Goal: Contribute content: Contribute content

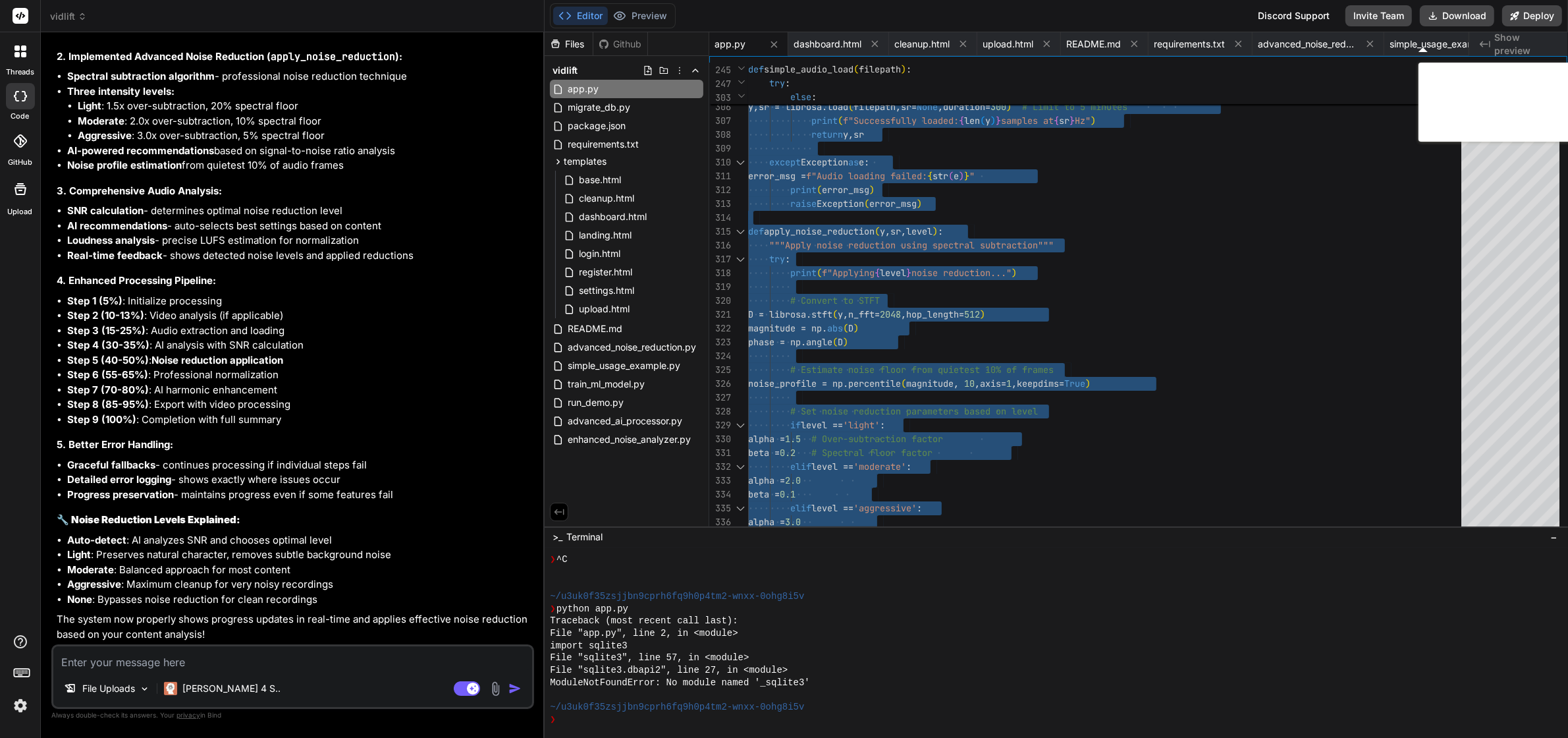
type textarea "from flask import Flask, render_template, request, redirect, url_for, flash, js…"
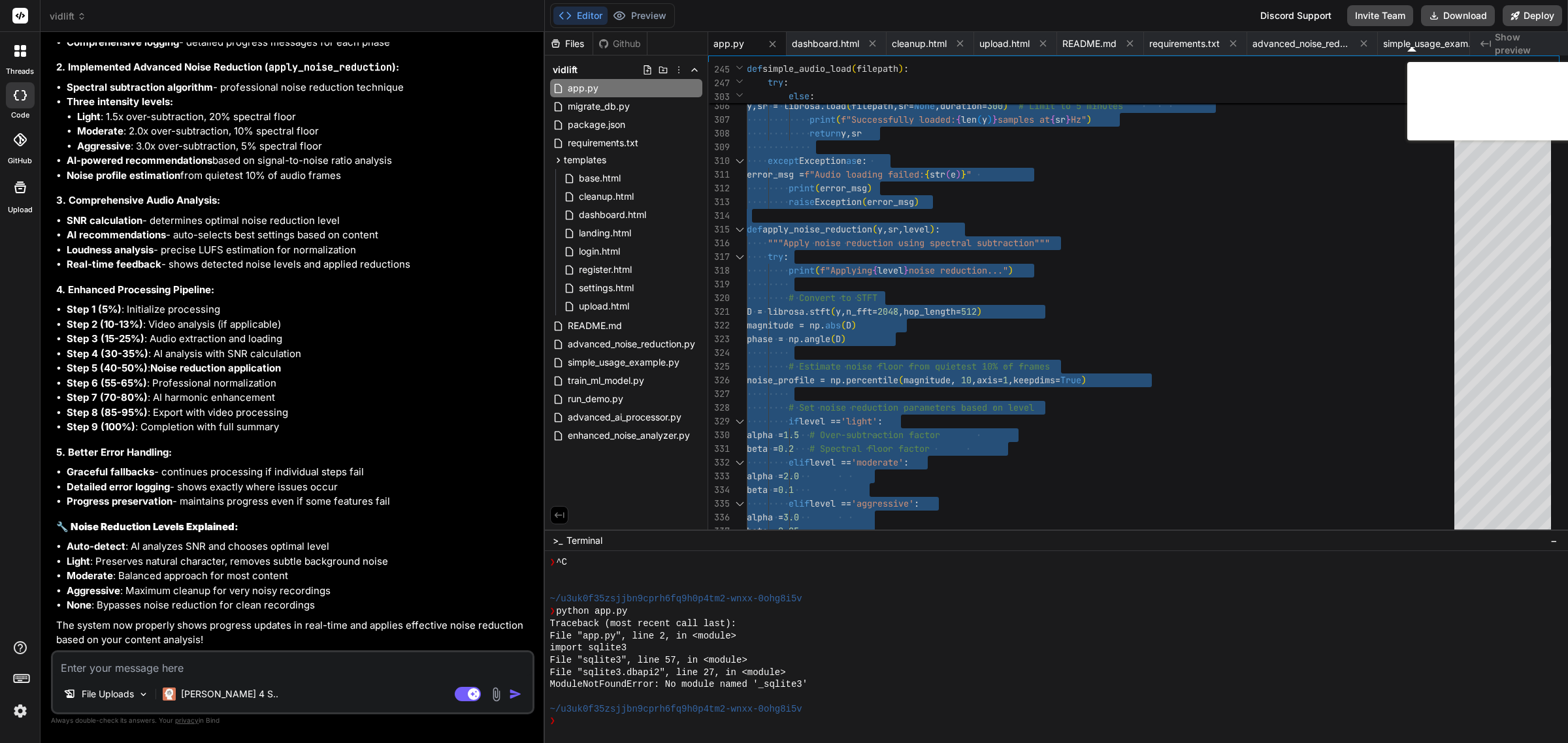
click at [266, 657] on textarea at bounding box center [293, 664] width 480 height 23
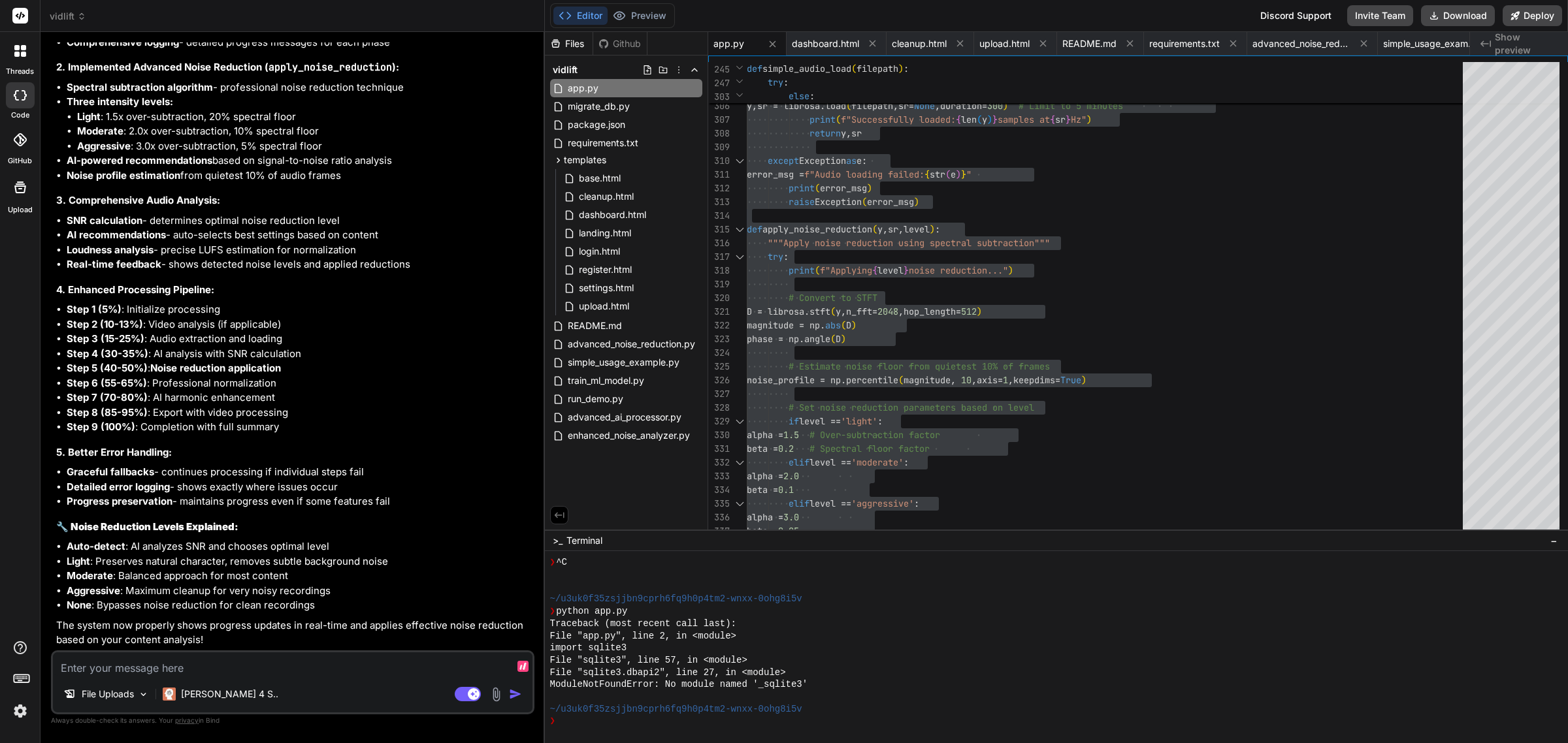
click at [298, 667] on textarea at bounding box center [293, 664] width 480 height 23
type textarea "T"
type textarea "x"
type textarea "Th"
type textarea "x"
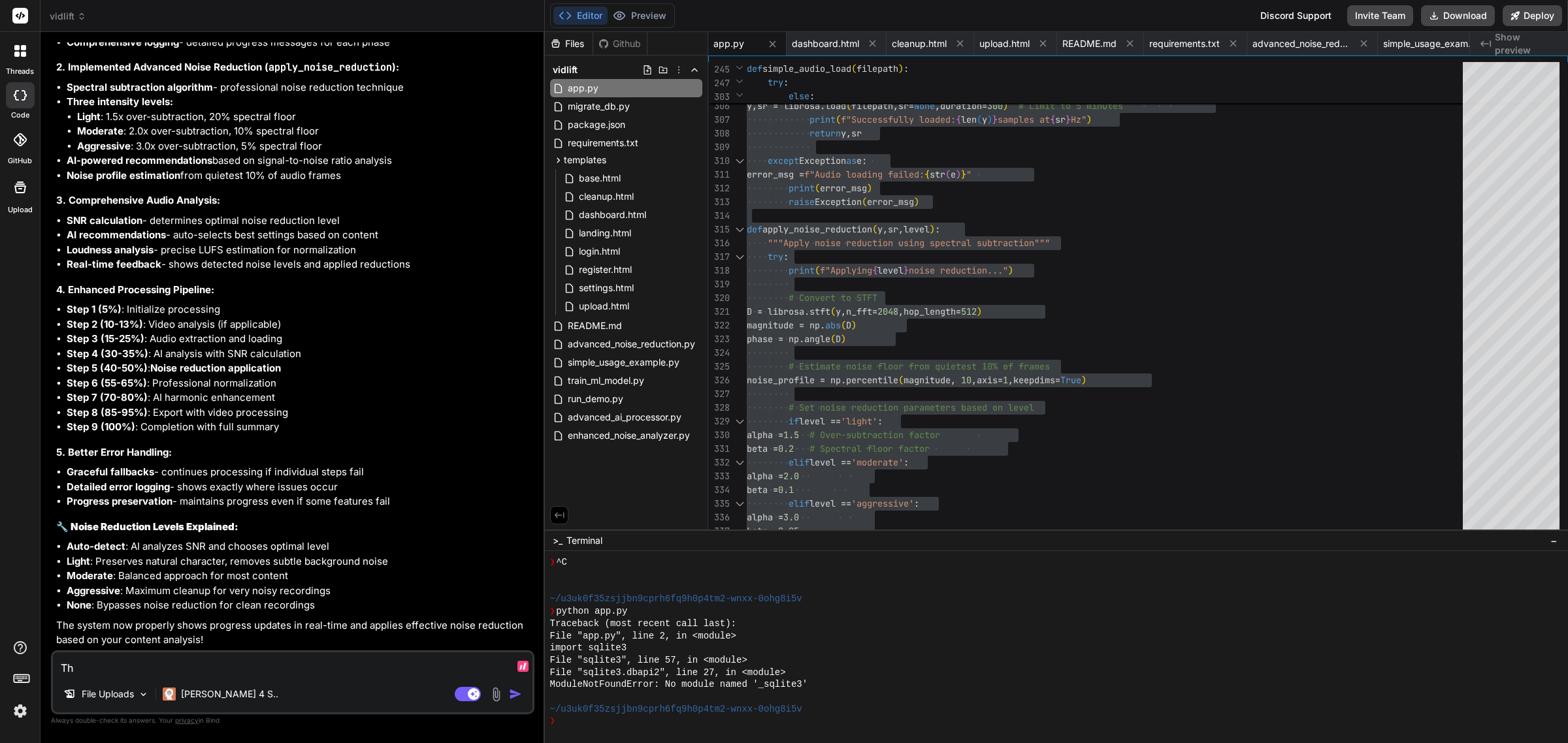
type textarea "The"
type textarea "x"
type textarea "The"
type textarea "x"
type textarea "The a"
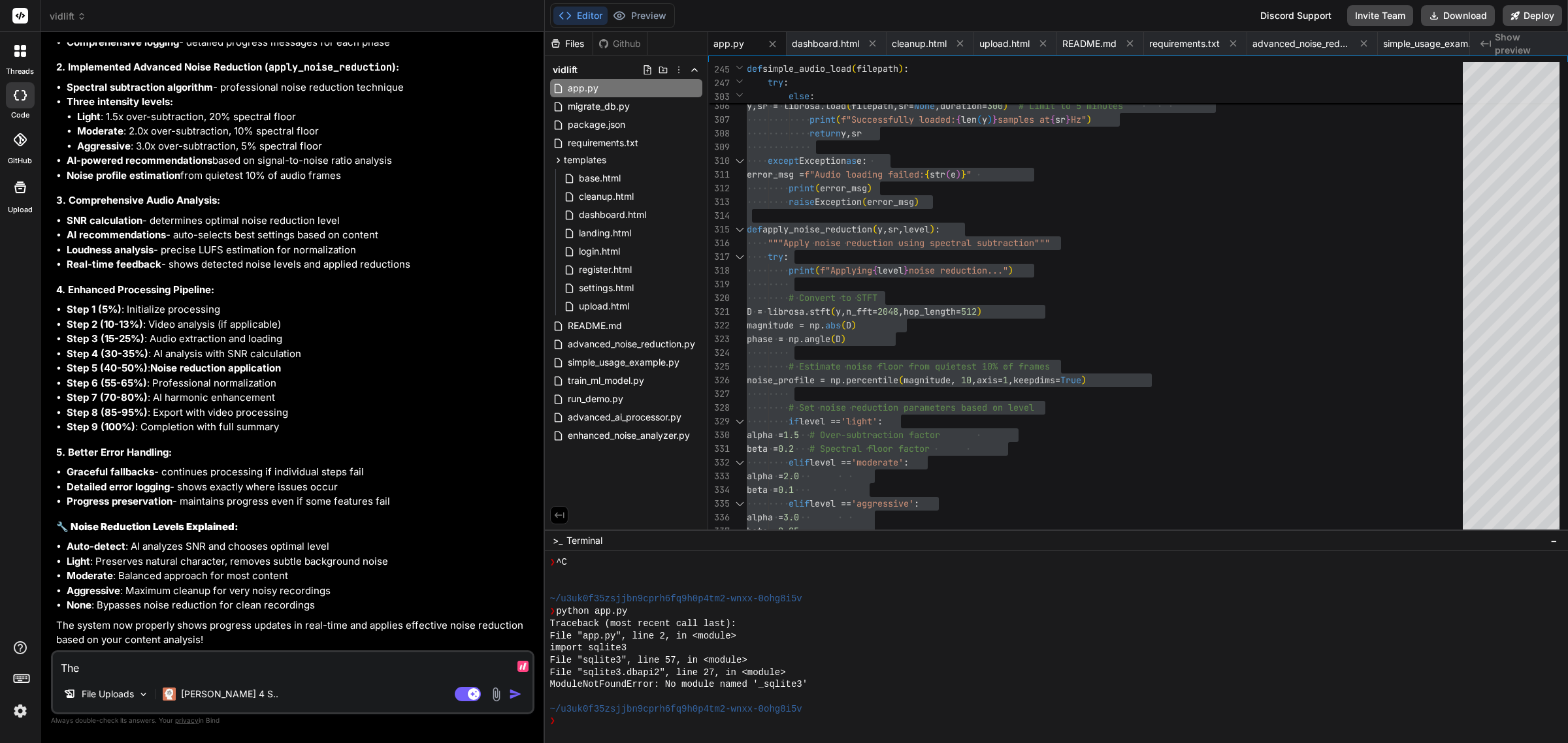
type textarea "x"
type textarea "The au"
type textarea "x"
type textarea "The aud"
type textarea "x"
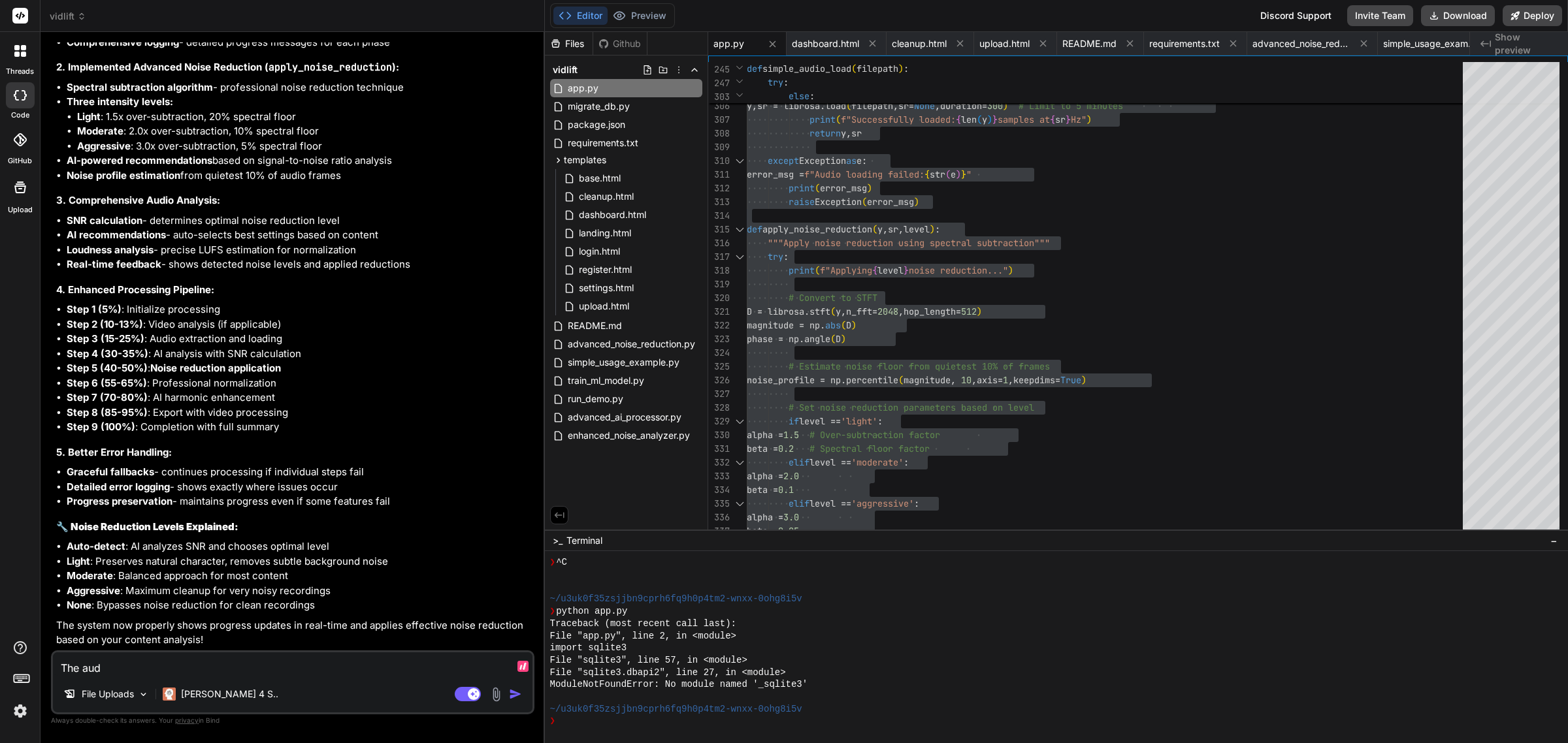
type textarea "The audi"
type textarea "x"
type textarea "The audio"
type textarea "x"
type textarea "The audio"
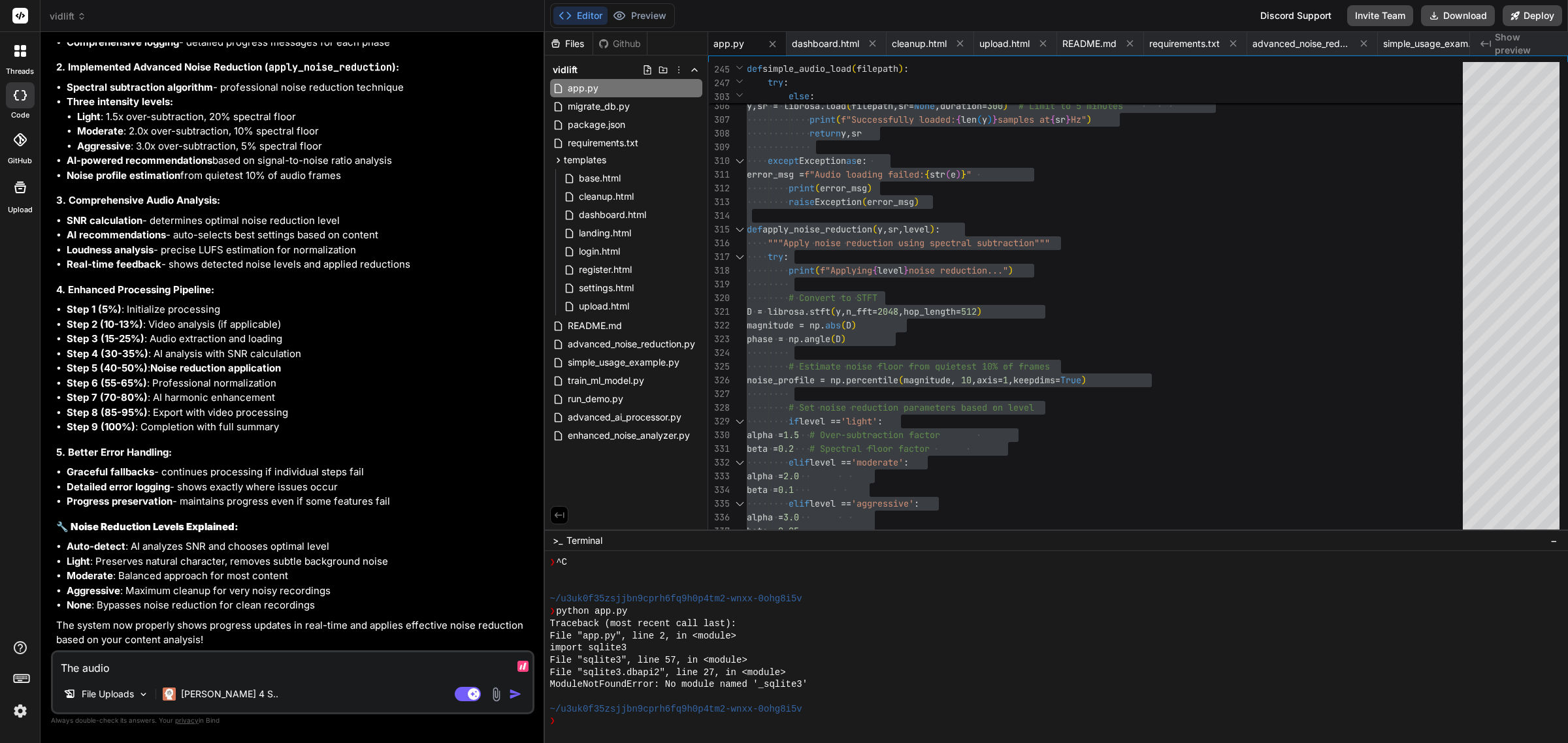
type textarea "x"
type textarea "The audio i"
type textarea "x"
type textarea "The audio is"
type textarea "x"
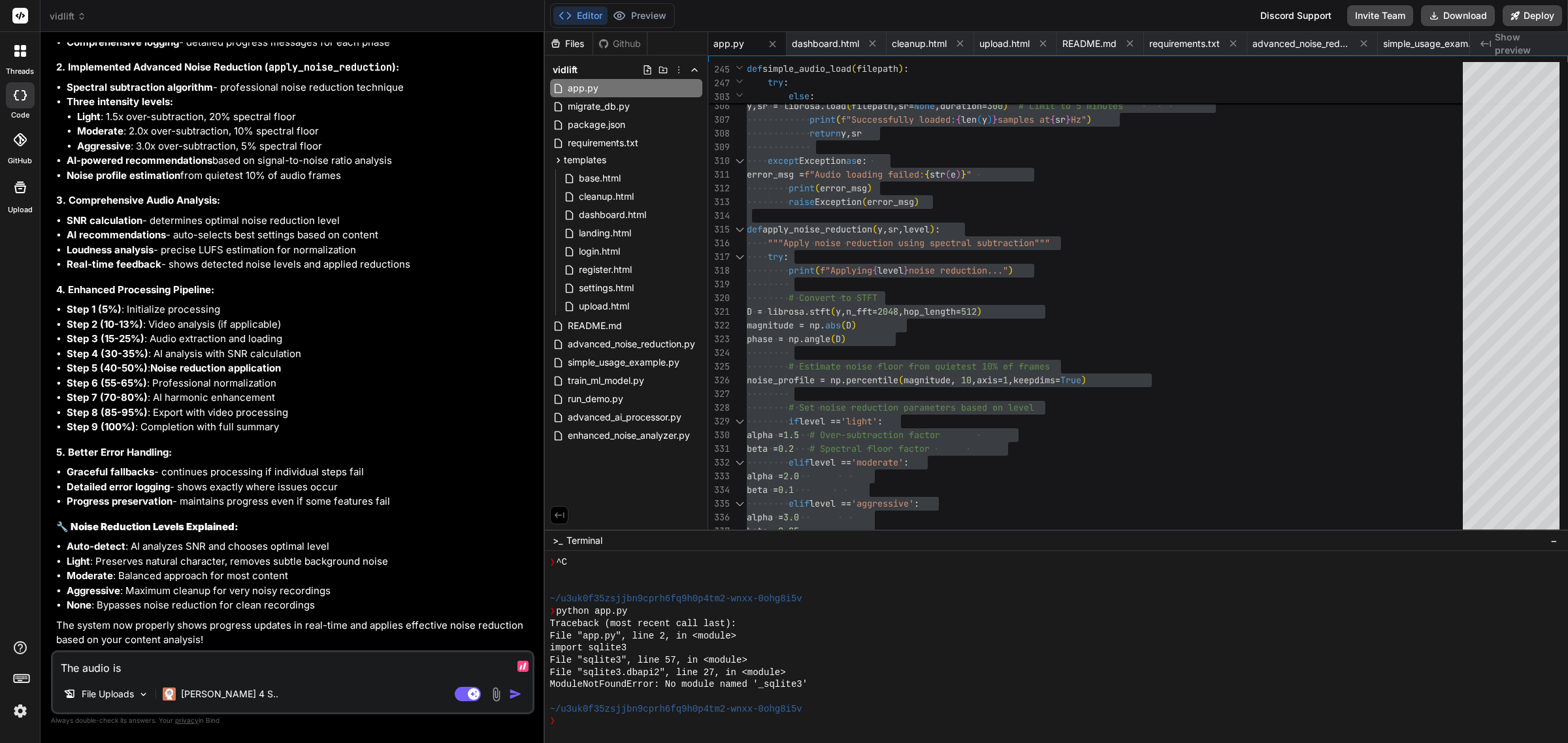
type textarea "The audio is"
type textarea "x"
type textarea "The audio is c"
type textarea "x"
type textarea "The audio is cu"
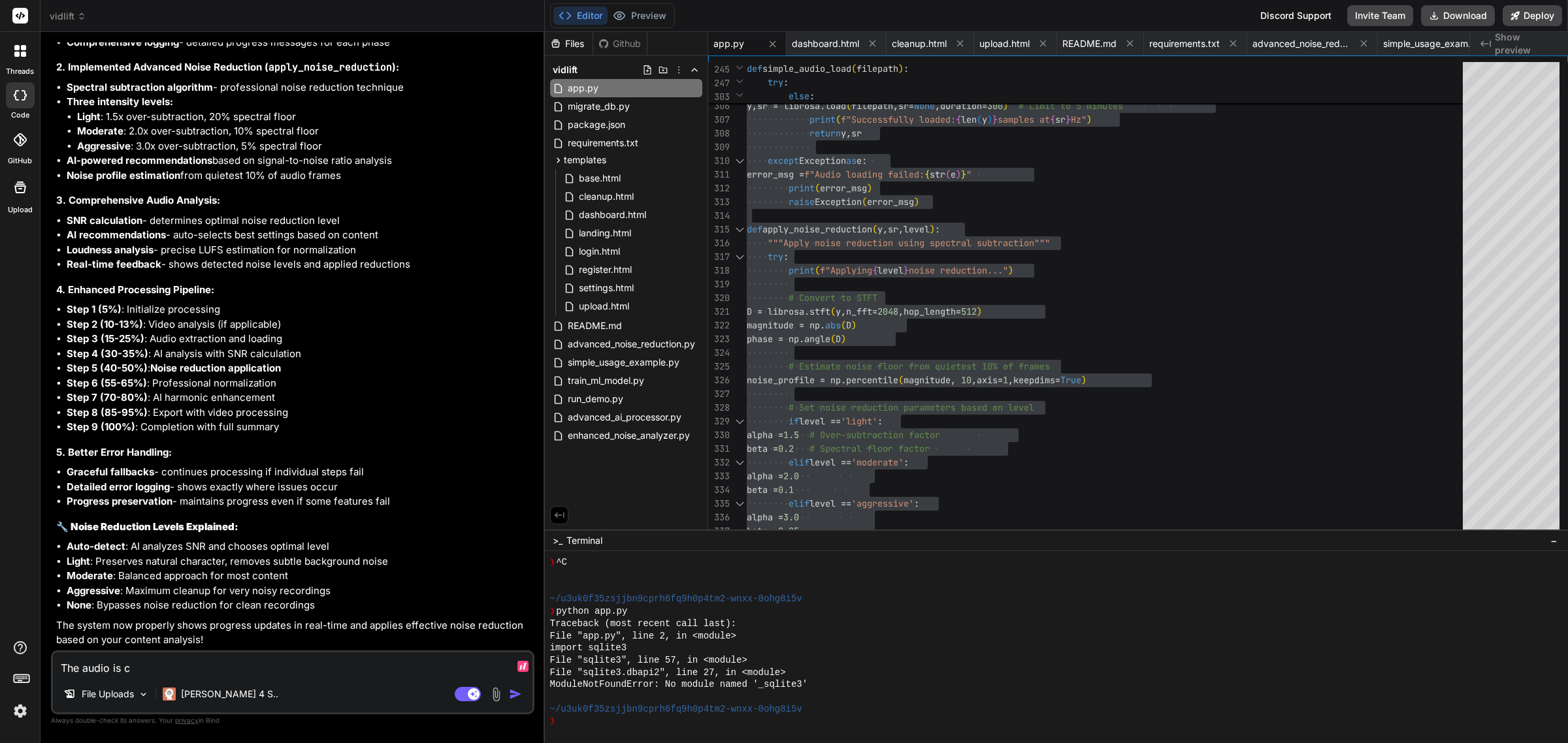
type textarea "x"
type textarea "The audio is cut"
type textarea "x"
type textarea "The audio is cut"
type textarea "x"
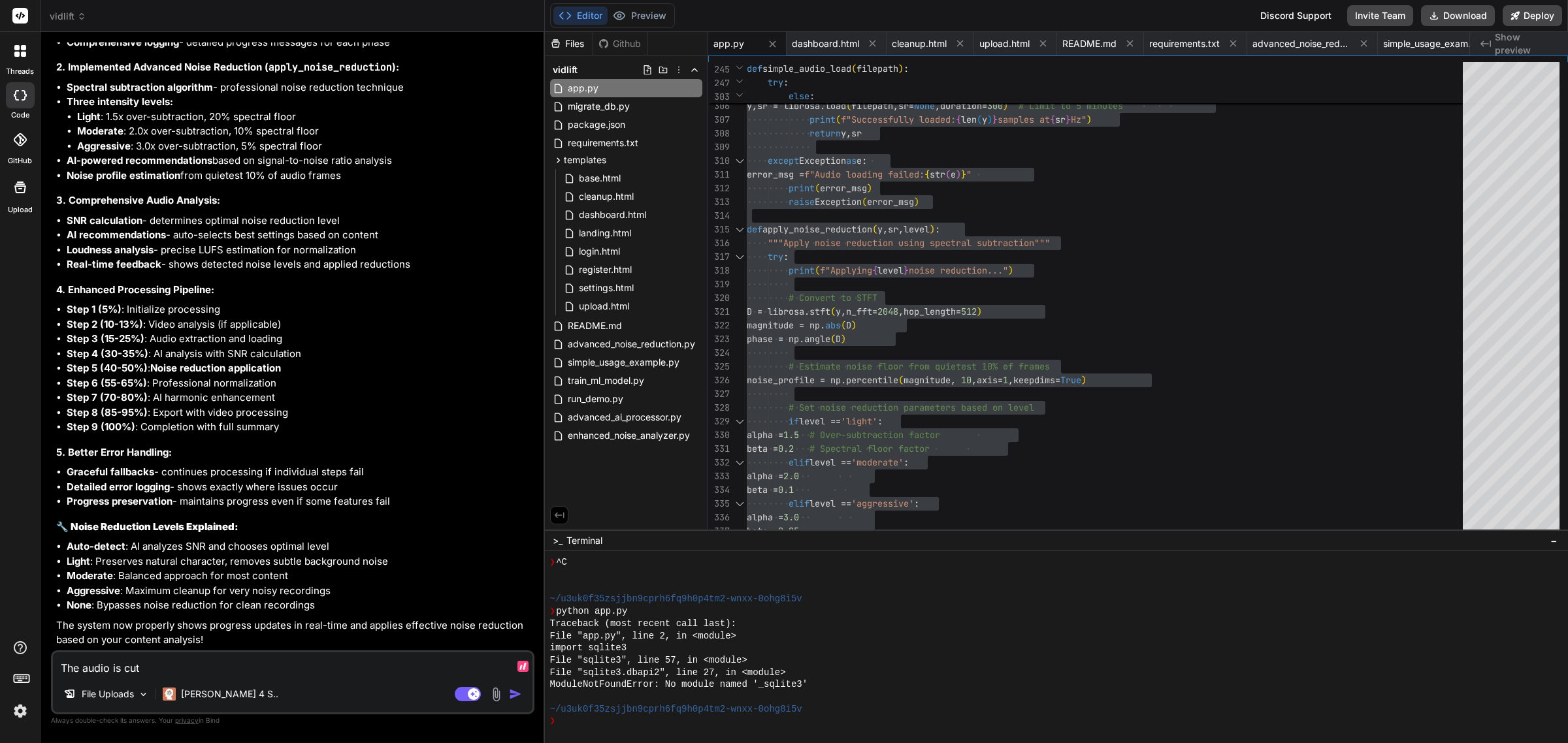
type textarea "The audio is cut o"
type textarea "x"
type textarea "The audio is cut"
type textarea "x"
type textarea "The audio is cut o"
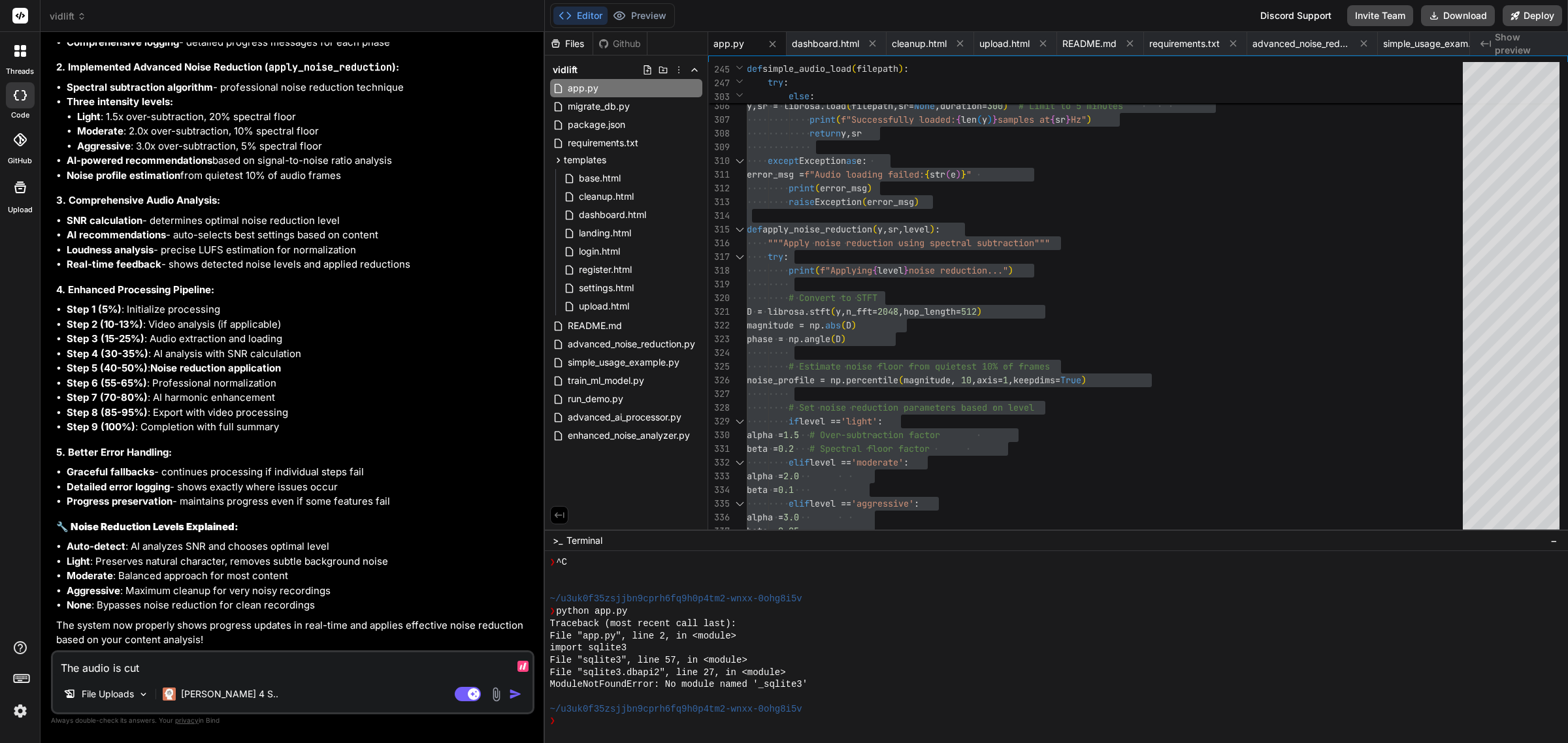
type textarea "x"
type textarea "The audio is cut of"
type textarea "x"
type textarea "The audio is cut off"
type textarea "x"
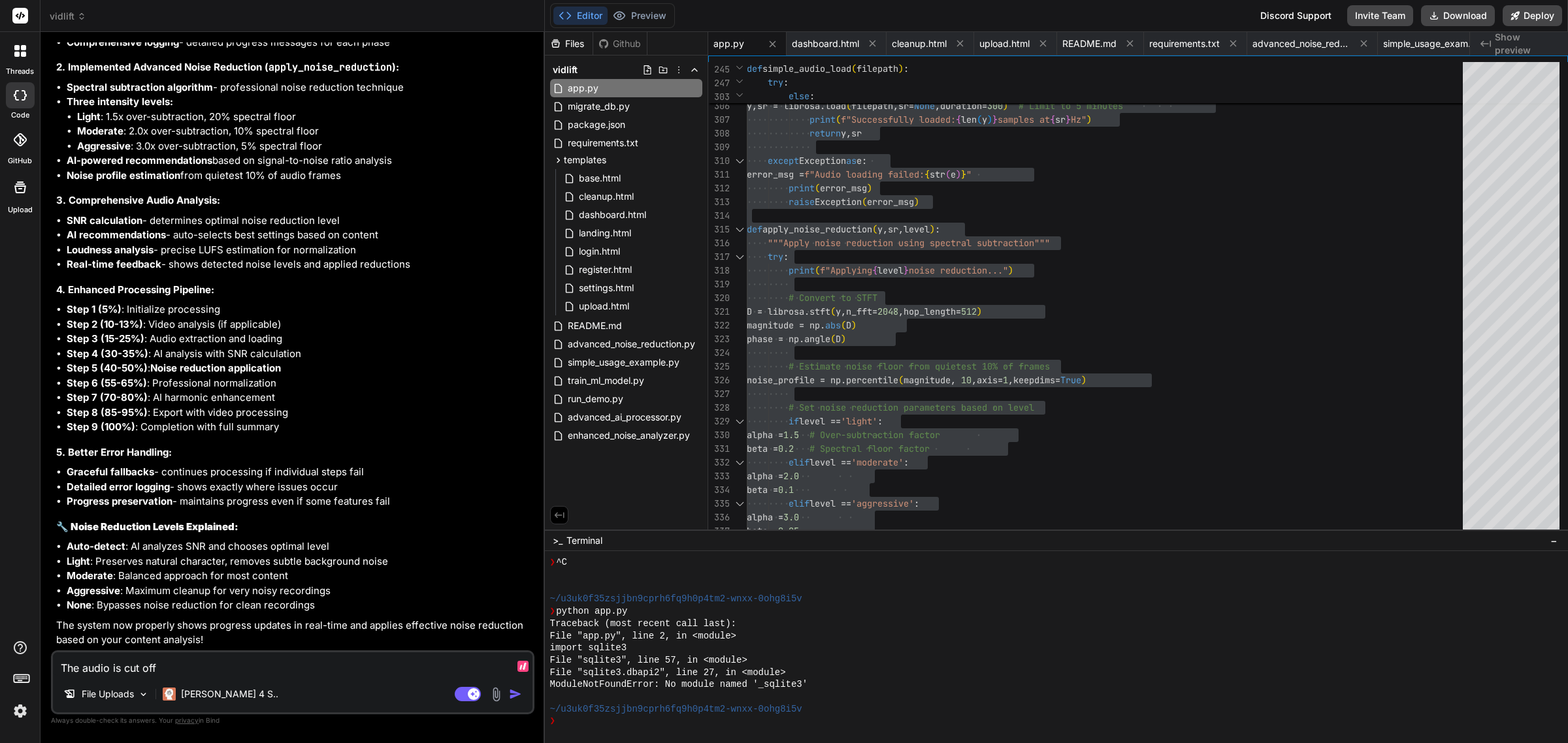
type textarea "The audio is cut off"
type textarea "x"
type textarea "The audio is cut off i"
type textarea "x"
type textarea "The audio is cut off in"
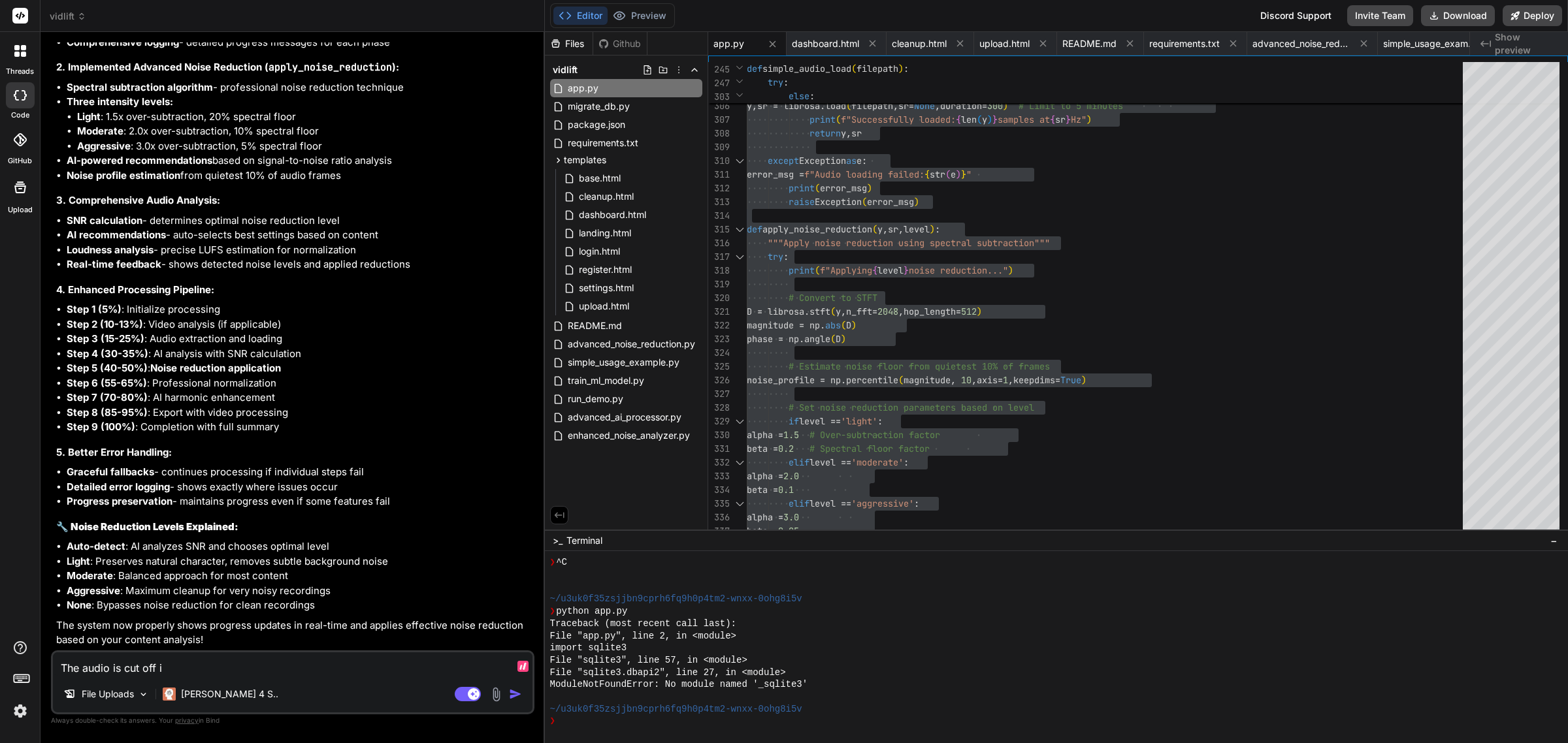
type textarea "x"
type textarea "The audio is cut off in"
type textarea "x"
type textarea "The audio is cut off in t"
type textarea "x"
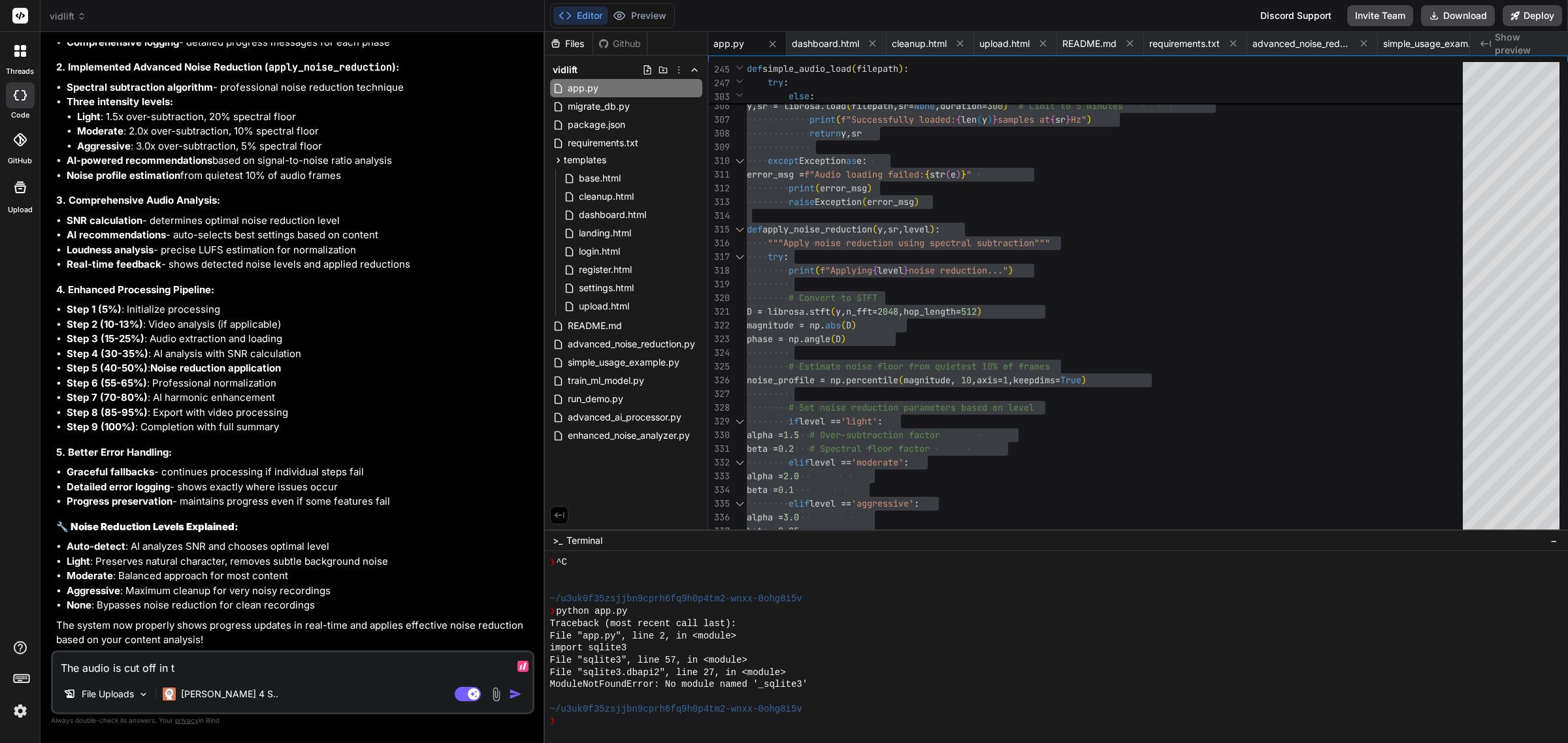
type textarea "The audio is cut off in th"
type textarea "x"
type textarea "The audio is cut off in the"
type textarea "x"
type textarea "The audio is cut off in the"
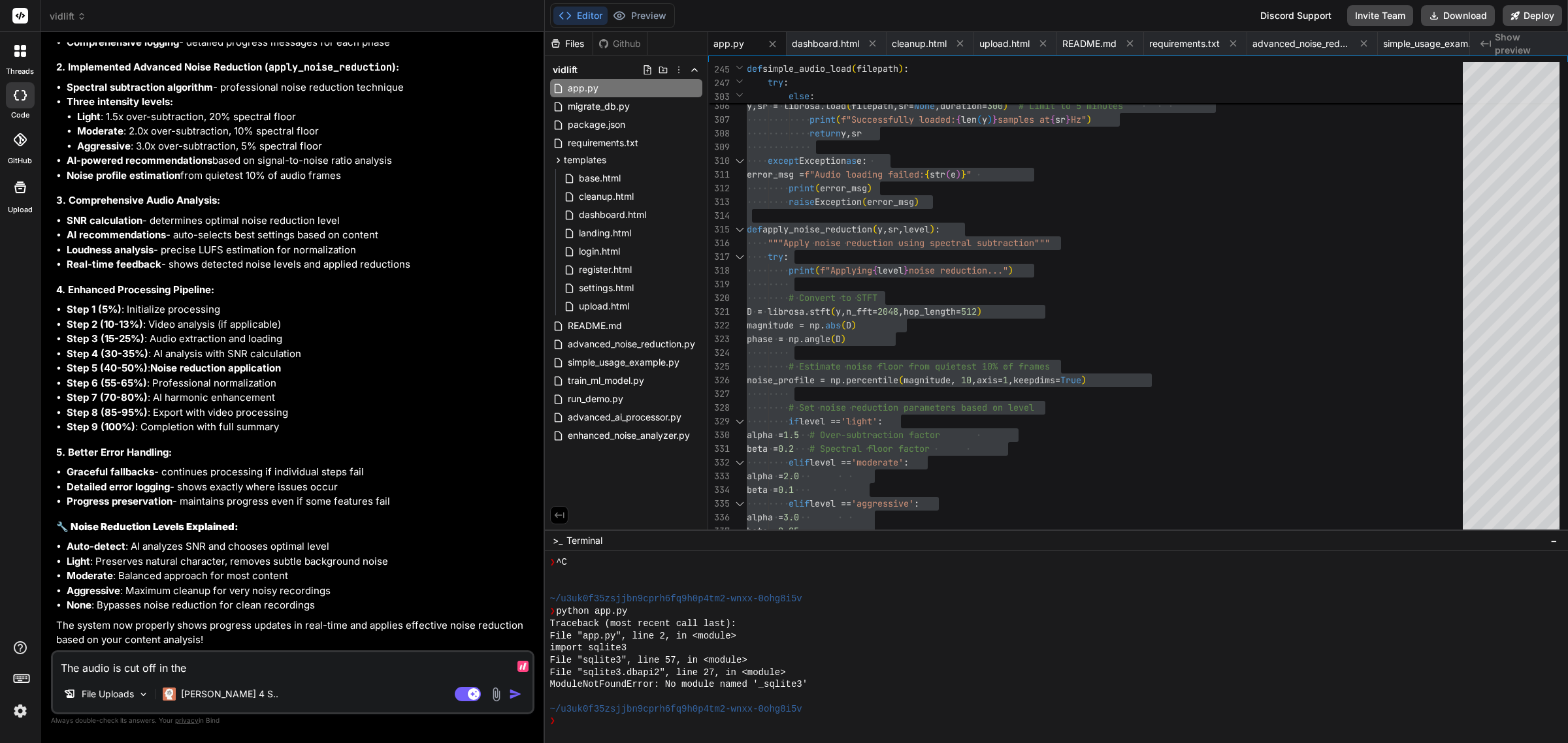
type textarea "x"
type textarea "The audio is cut off in the m"
type textarea "x"
type textarea "The audio is cut off in the mi"
type textarea "x"
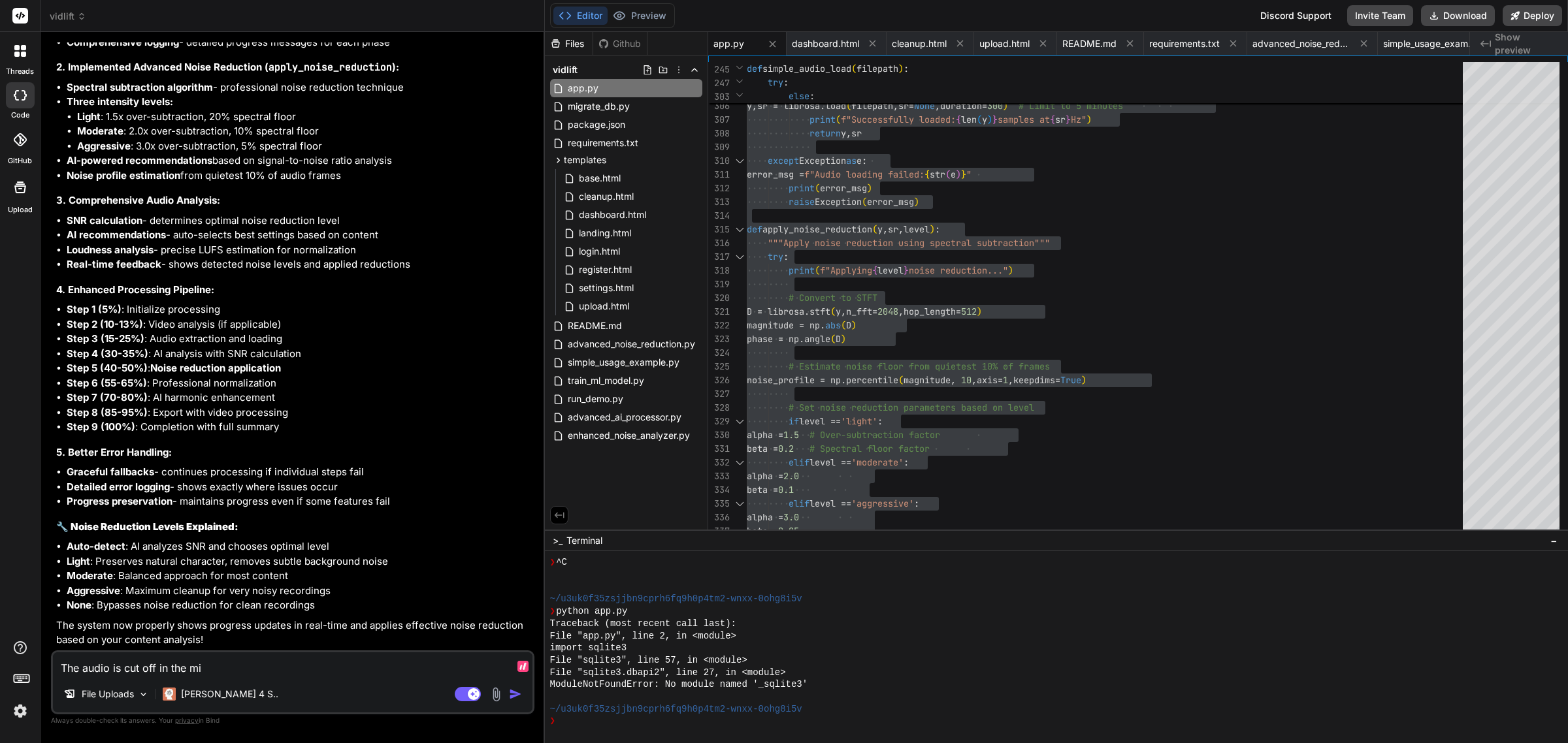
type textarea "The audio is cut off in the mid"
type textarea "x"
type textarea "The audio is cut off in the midd"
type textarea "x"
type textarea "The audio is cut off in the middl"
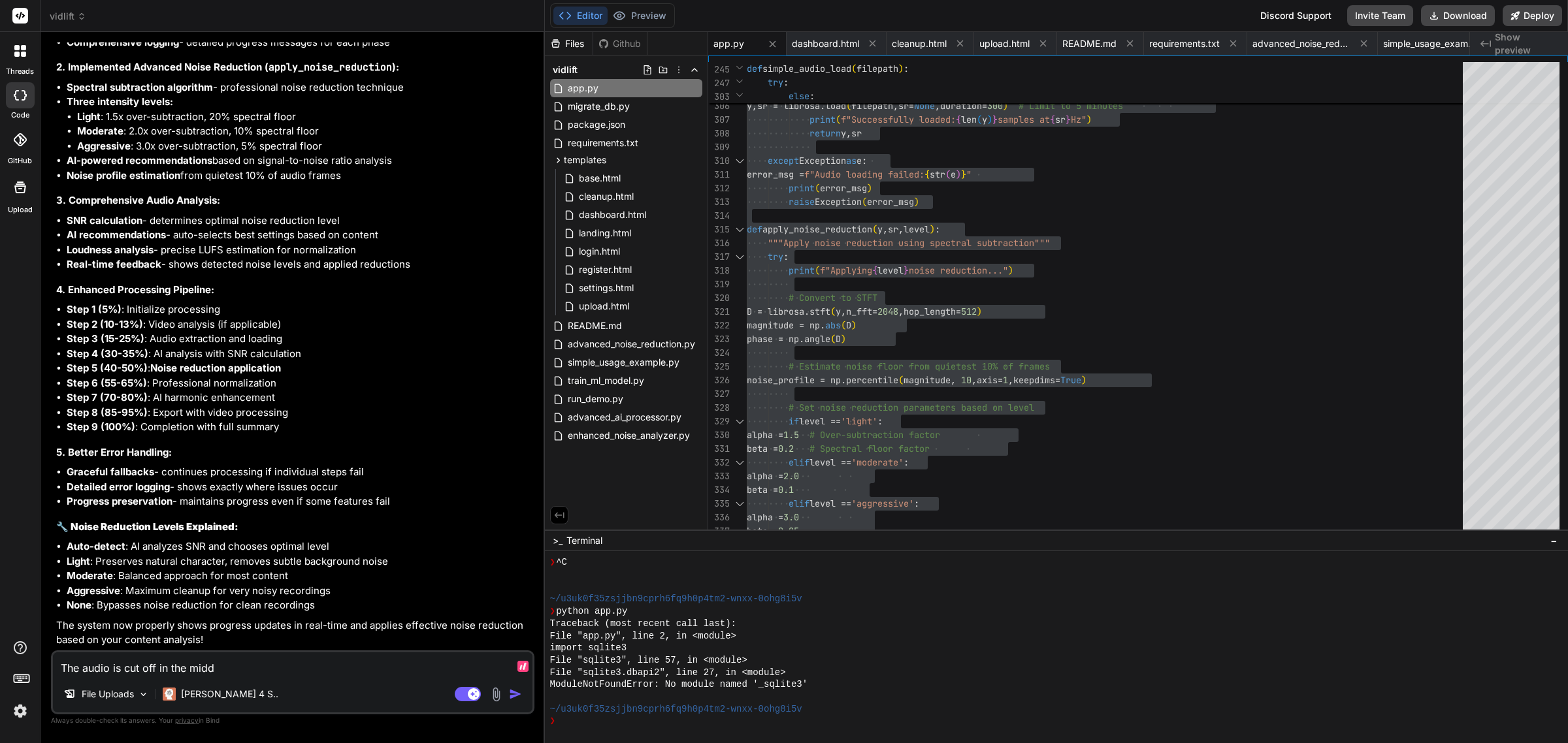
type textarea "x"
type textarea "The audio is cut off in the middle"
type textarea "x"
type textarea "The audio is cut off in the middle."
type textarea "x"
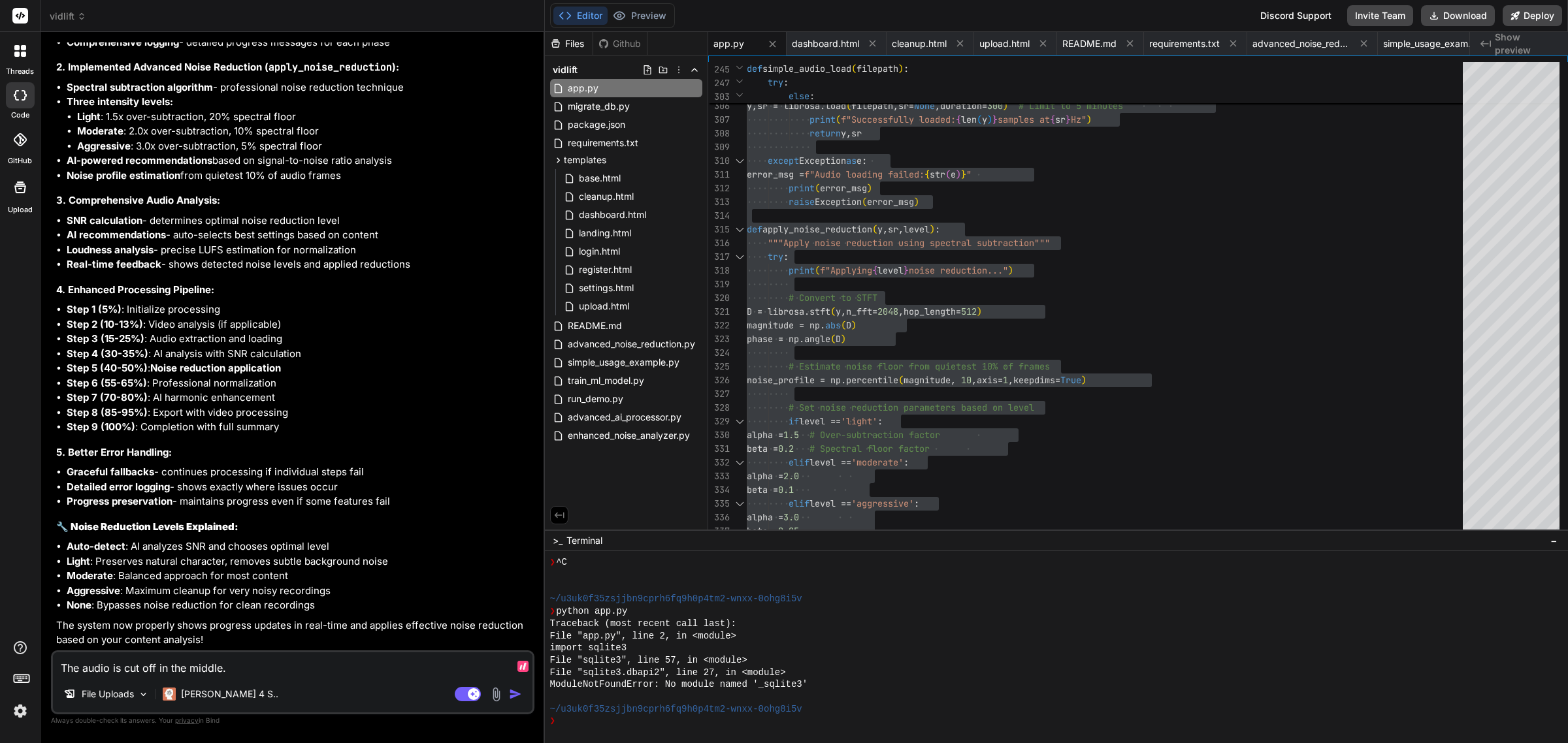
type textarea "The audio is cut off in the middle."
type textarea "x"
type textarea "The audio is cut off in the middle. I"
type textarea "x"
type textarea "The audio is cut off in the middle. I"
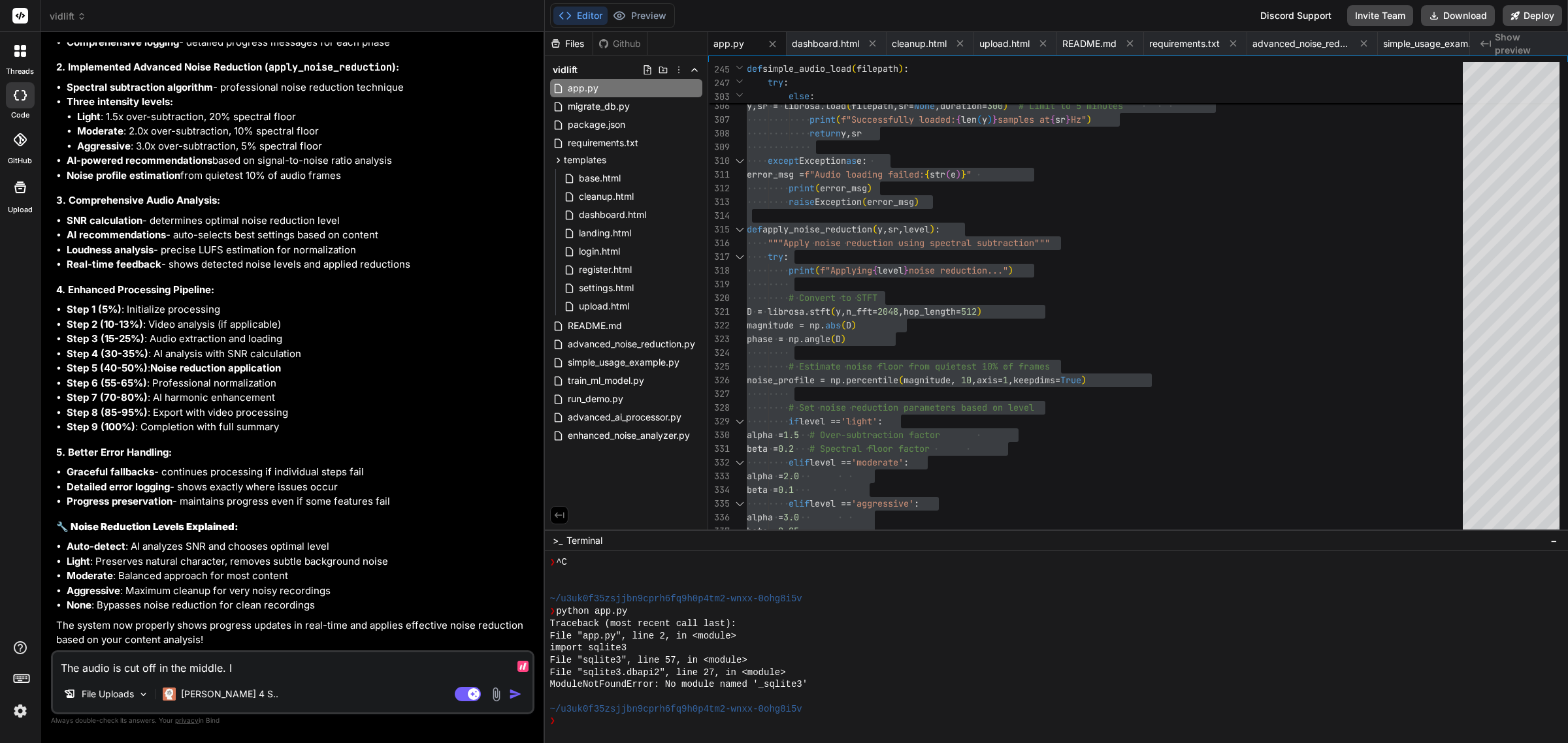
type textarea "x"
type textarea "The audio is cut off in the middle. I c"
type textarea "x"
type textarea "The audio is cut off in the middle. I ca"
type textarea "x"
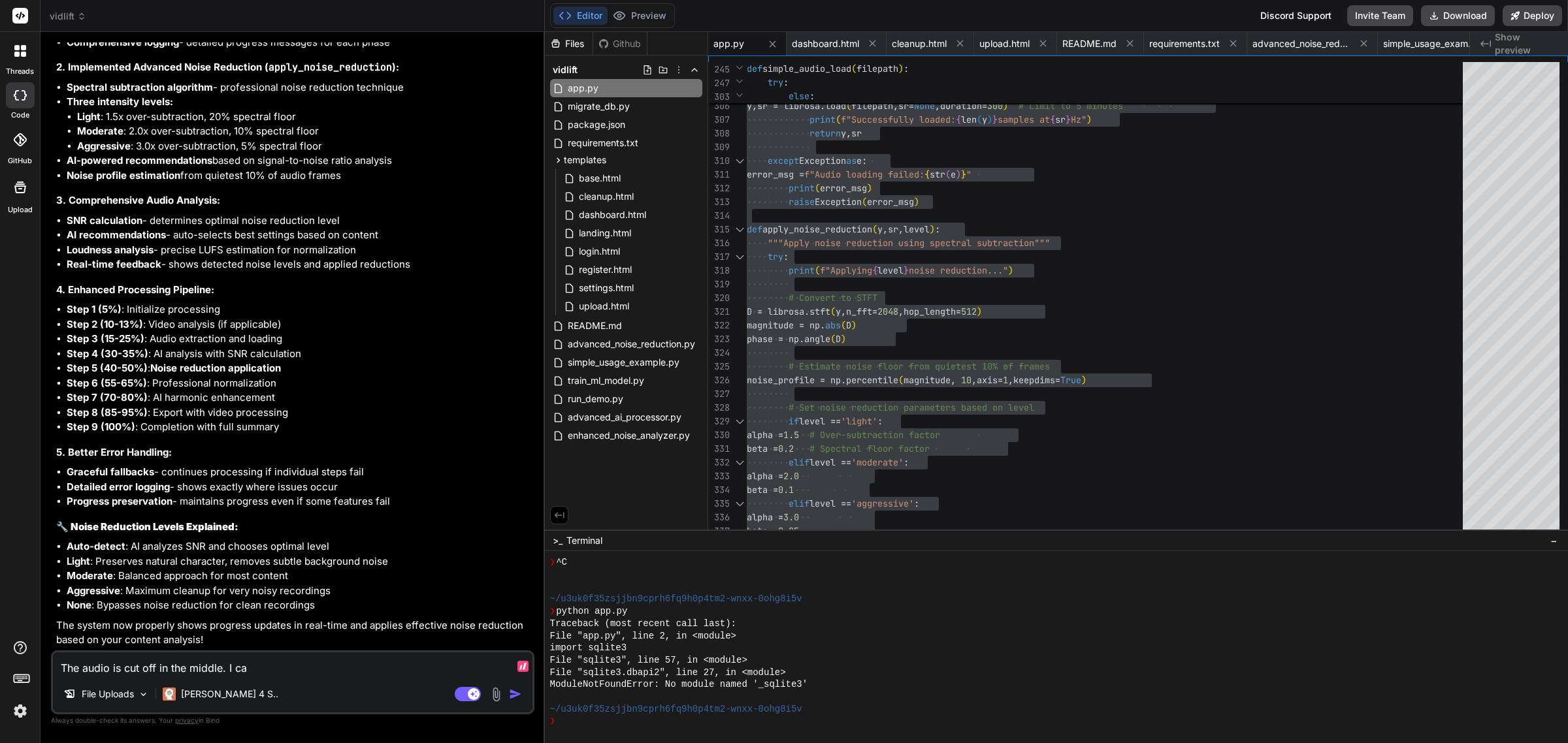
type textarea "The audio is cut off in the middle. I can"
type textarea "x"
type textarea "The audio is cut off in the middle. I can"
type textarea "x"
type textarea "The audio is cut off in the middle. I can h"
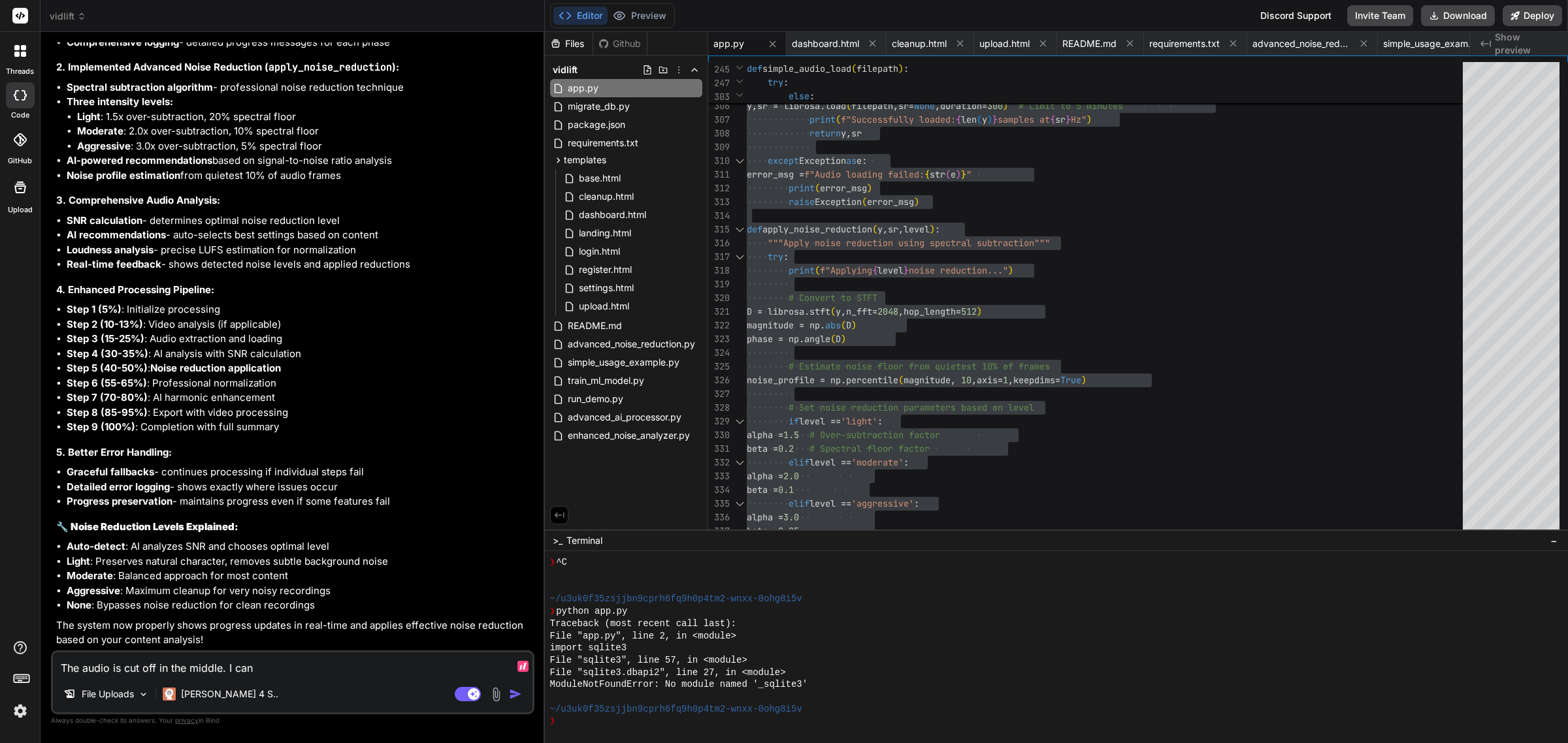
type textarea "x"
type textarea "The audio is cut off in the middle. I can he"
type textarea "x"
type textarea "The audio is cut off in the middle. I can hea"
type textarea "x"
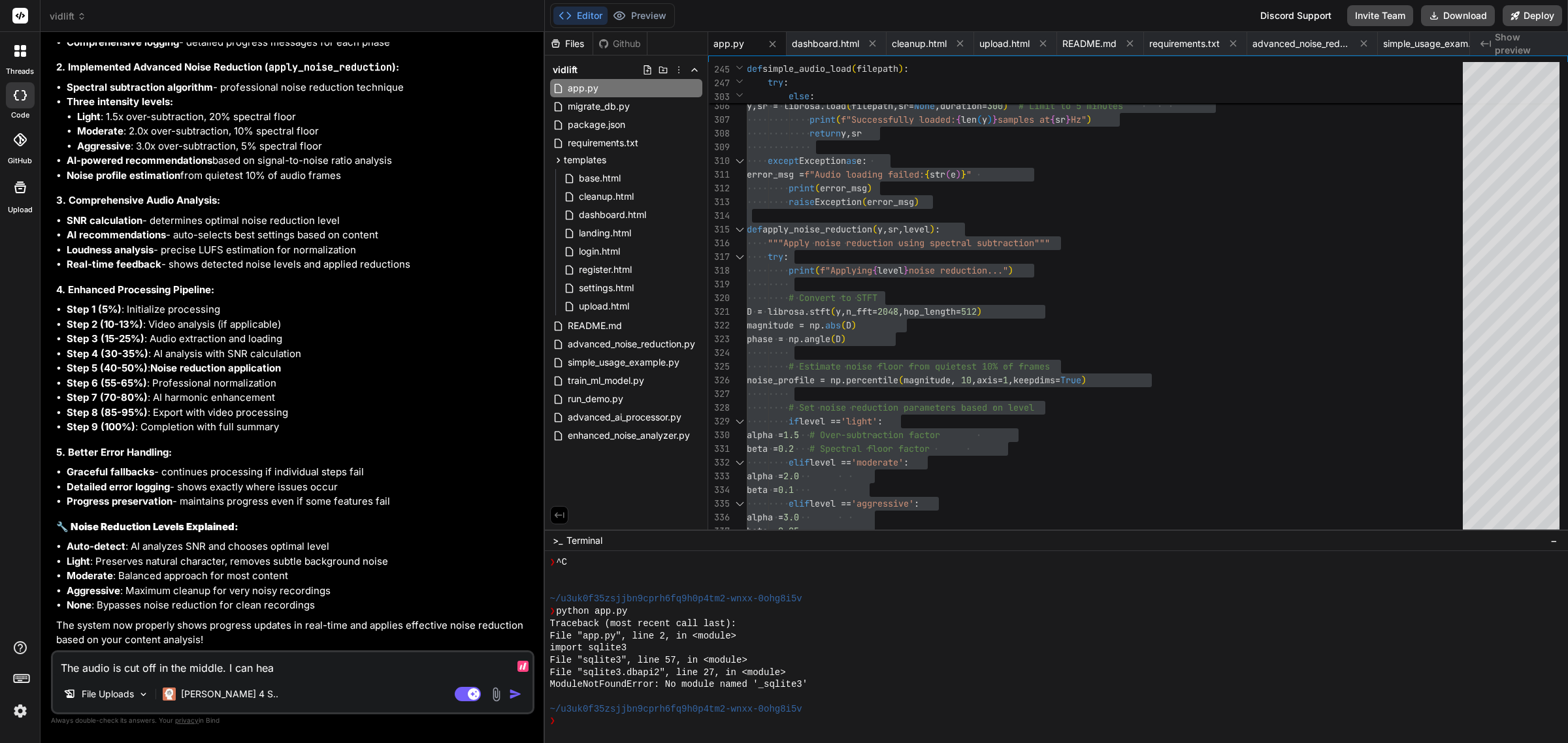
type textarea "The audio is cut off in the middle. I can hear"
type textarea "x"
type textarea "The audio is cut off in the middle. I can hear"
type textarea "x"
type textarea "The audio is cut off in the middle. I can hear i"
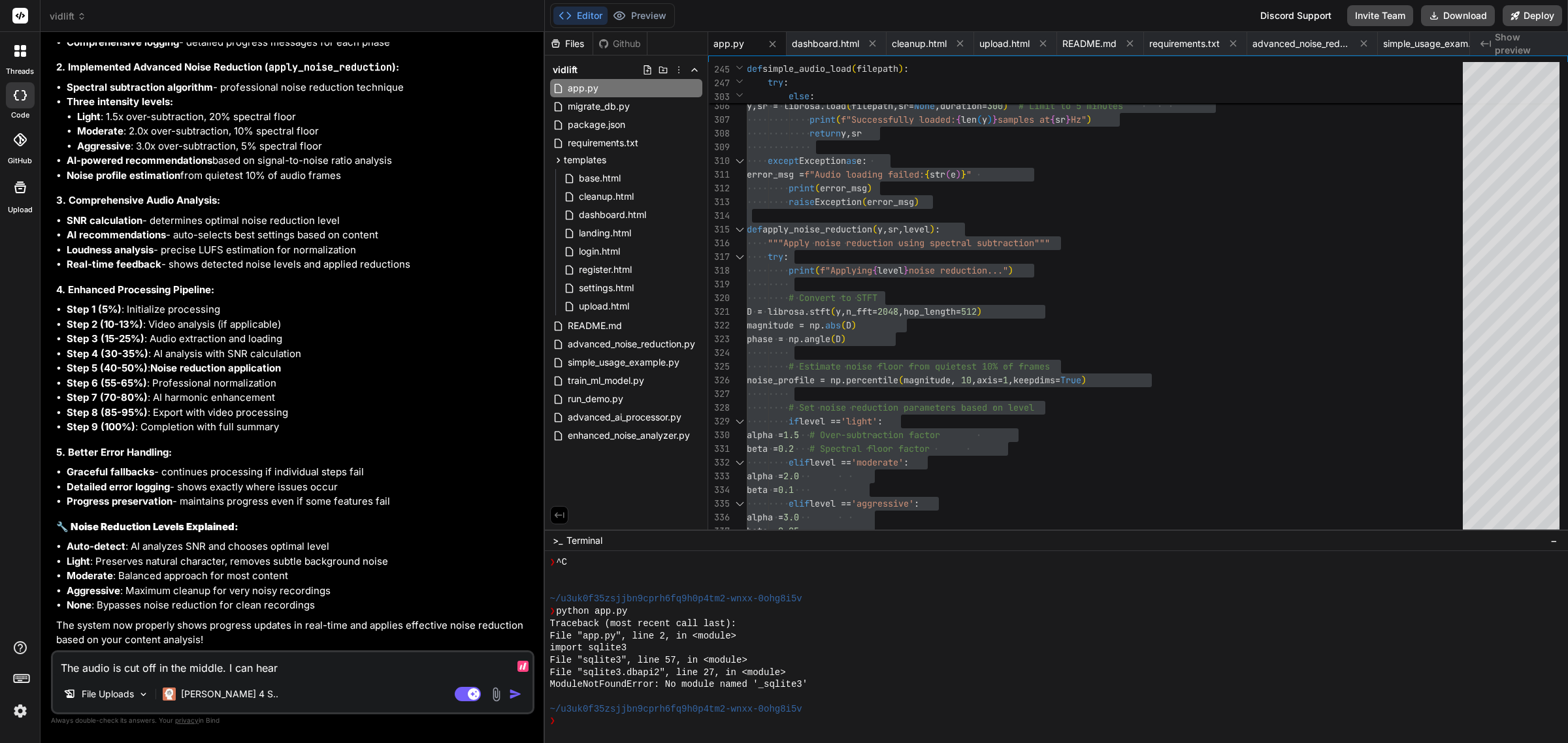
type textarea "x"
type textarea "The audio is cut off in the middle. I can hear it"
type textarea "x"
type textarea "The audio is cut off in the middle. I can hear it"
type textarea "x"
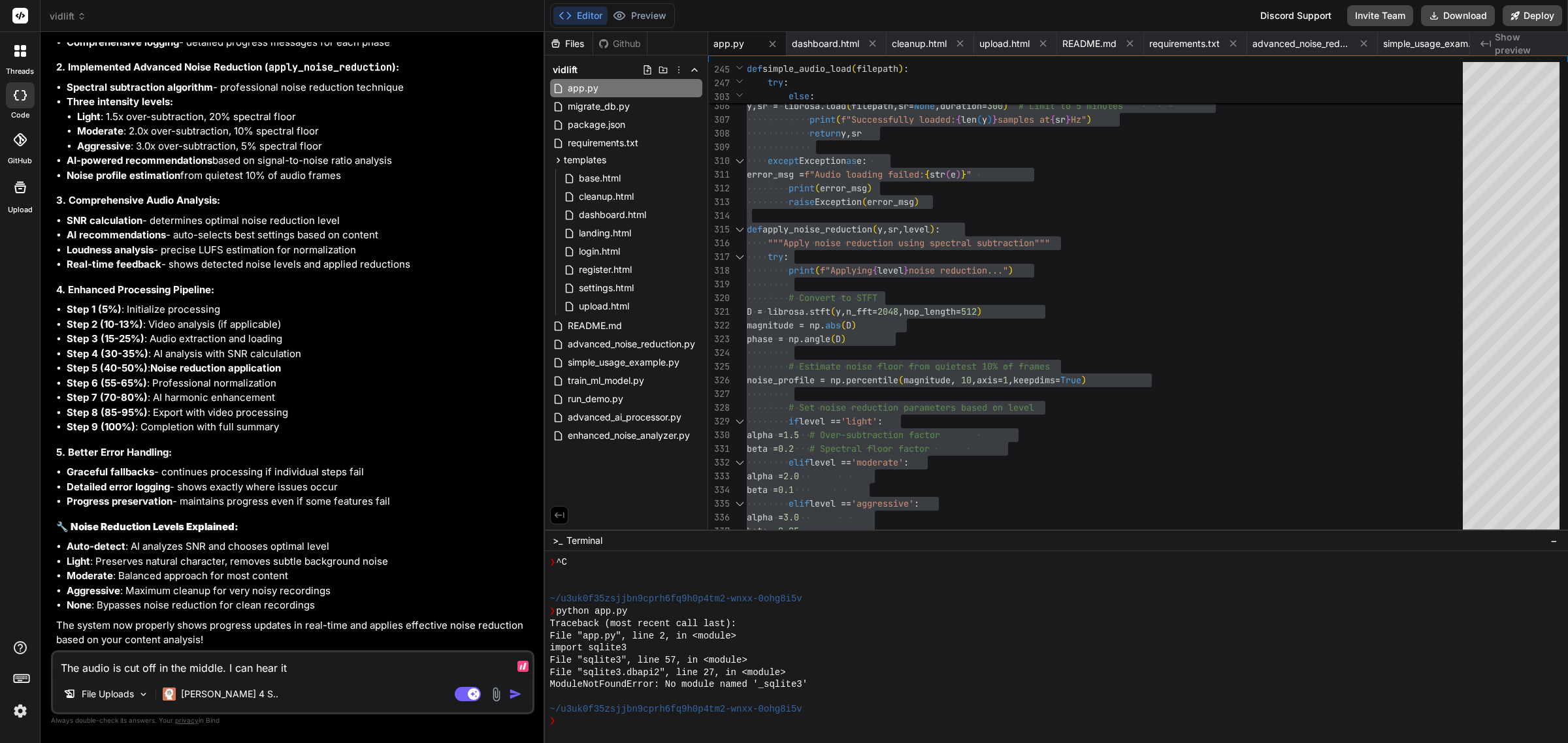
type textarea "The audio is cut off in the middle. I can hear it n"
type textarea "x"
type textarea "The audio is cut off in the middle. I can hear it no"
type textarea "x"
type textarea "The audio is cut off in the middle. I can hear it nor"
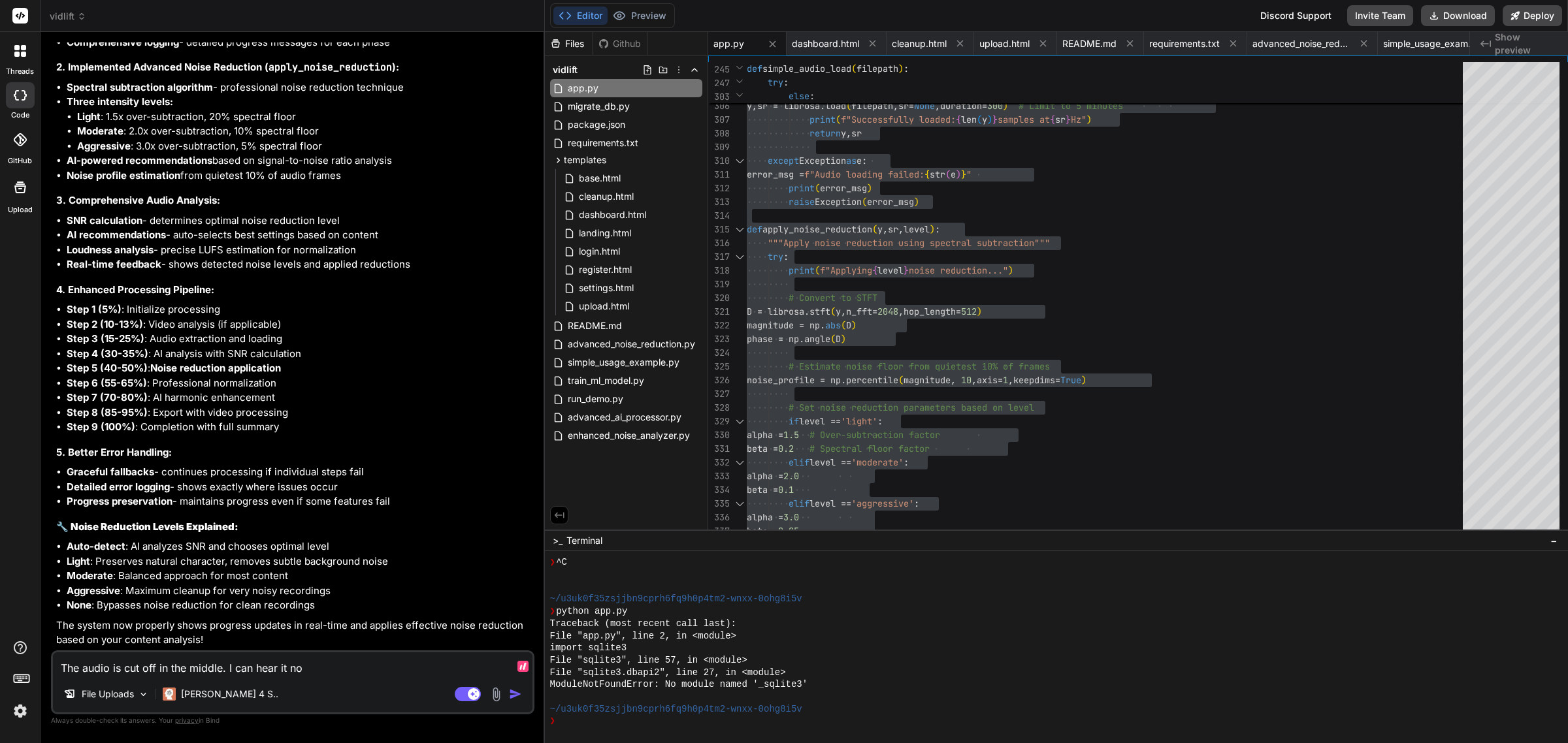
type textarea "x"
type textarea "The audio is cut off in the middle. I can hear it norm"
type textarea "x"
type textarea "The audio is cut off in the middle. I can hear it [PERSON_NAME]"
type textarea "x"
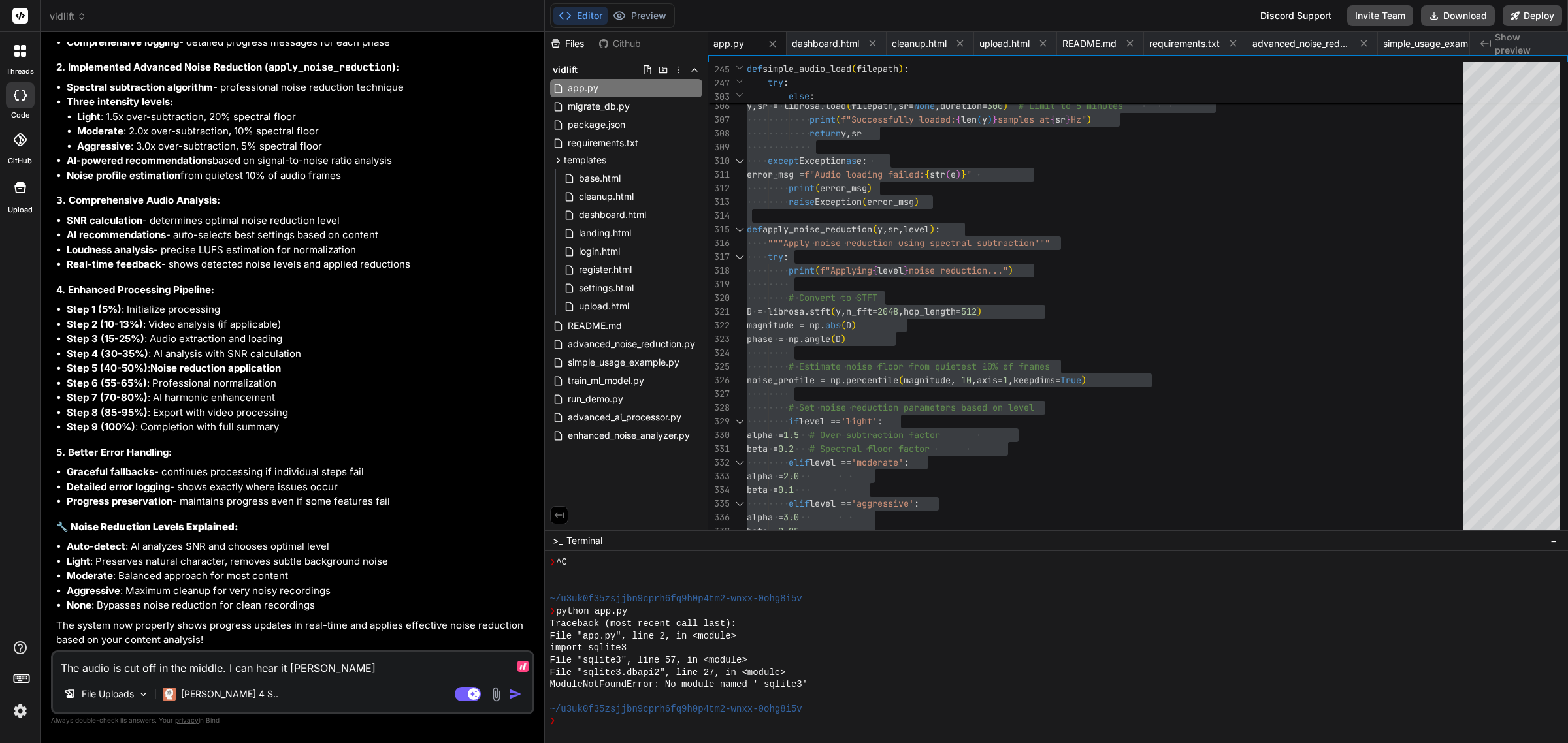
type textarea "The audio is cut off in the middle. I can hear it normal"
type textarea "x"
type textarea "The audio is cut off in the middle. I can hear it normali"
type textarea "x"
type textarea "The audio is cut off in the middle. I can hear it normaliz"
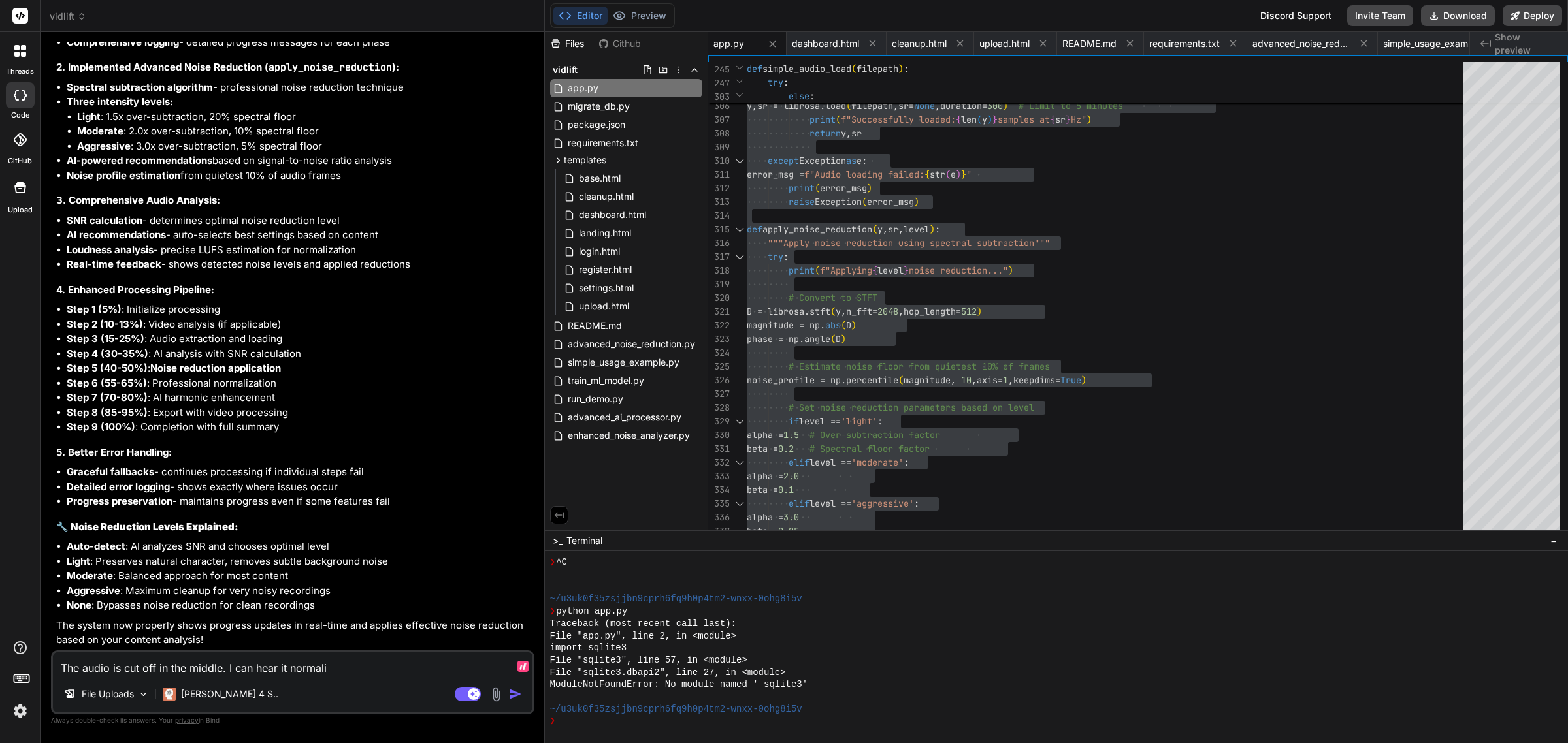
type textarea "x"
type textarea "The audio is cut off in the middle. I can hear it normalize"
type textarea "x"
type textarea "The audio is cut off in the middle. I can hear it normalized"
type textarea "x"
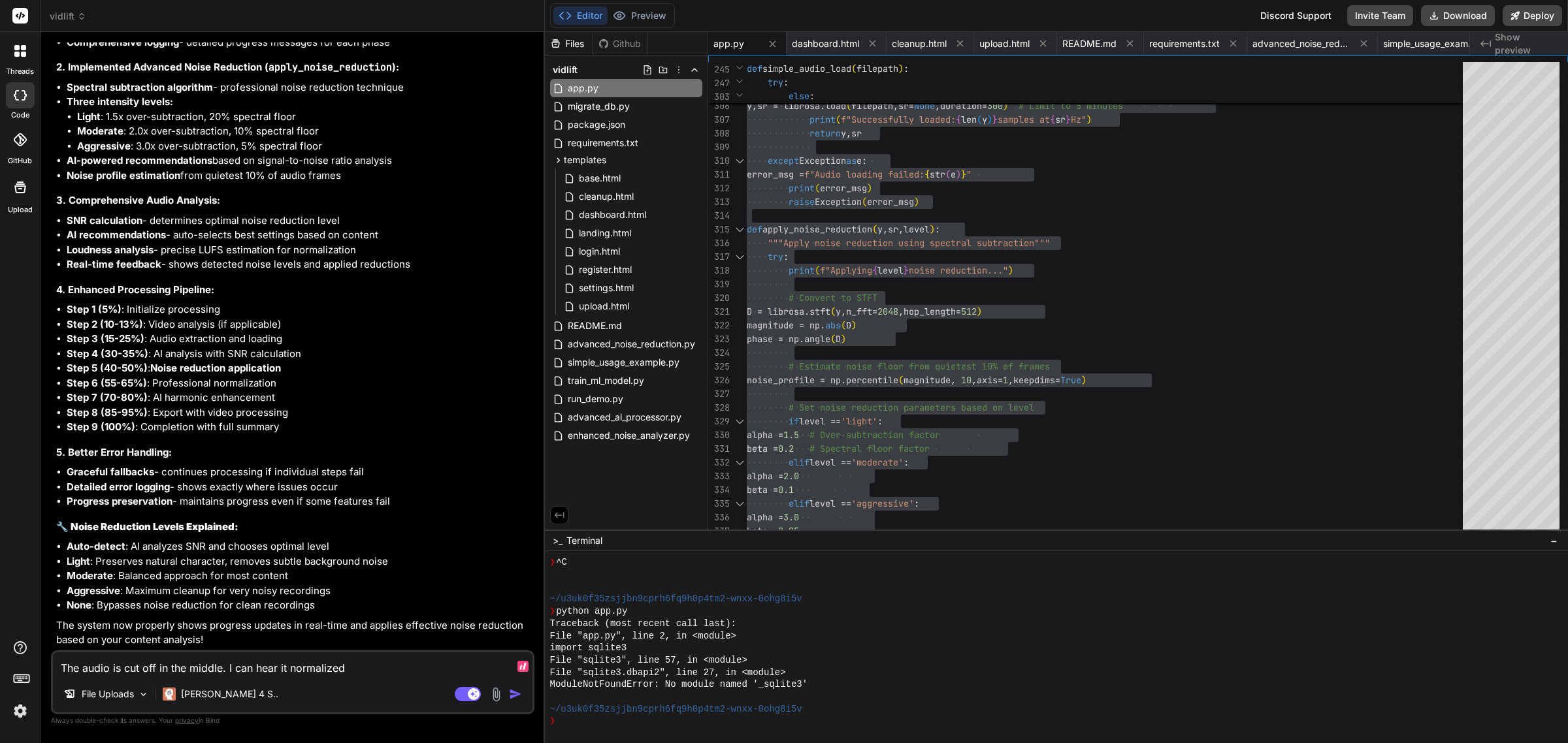
type textarea "The audio is cut off in the middle. I can hear it normalized"
type textarea "x"
type textarea "The audio is cut off in the middle. I can hear it normalized f"
type textarea "x"
type textarea "The audio is cut off in the middle. I can hear it normalized fr"
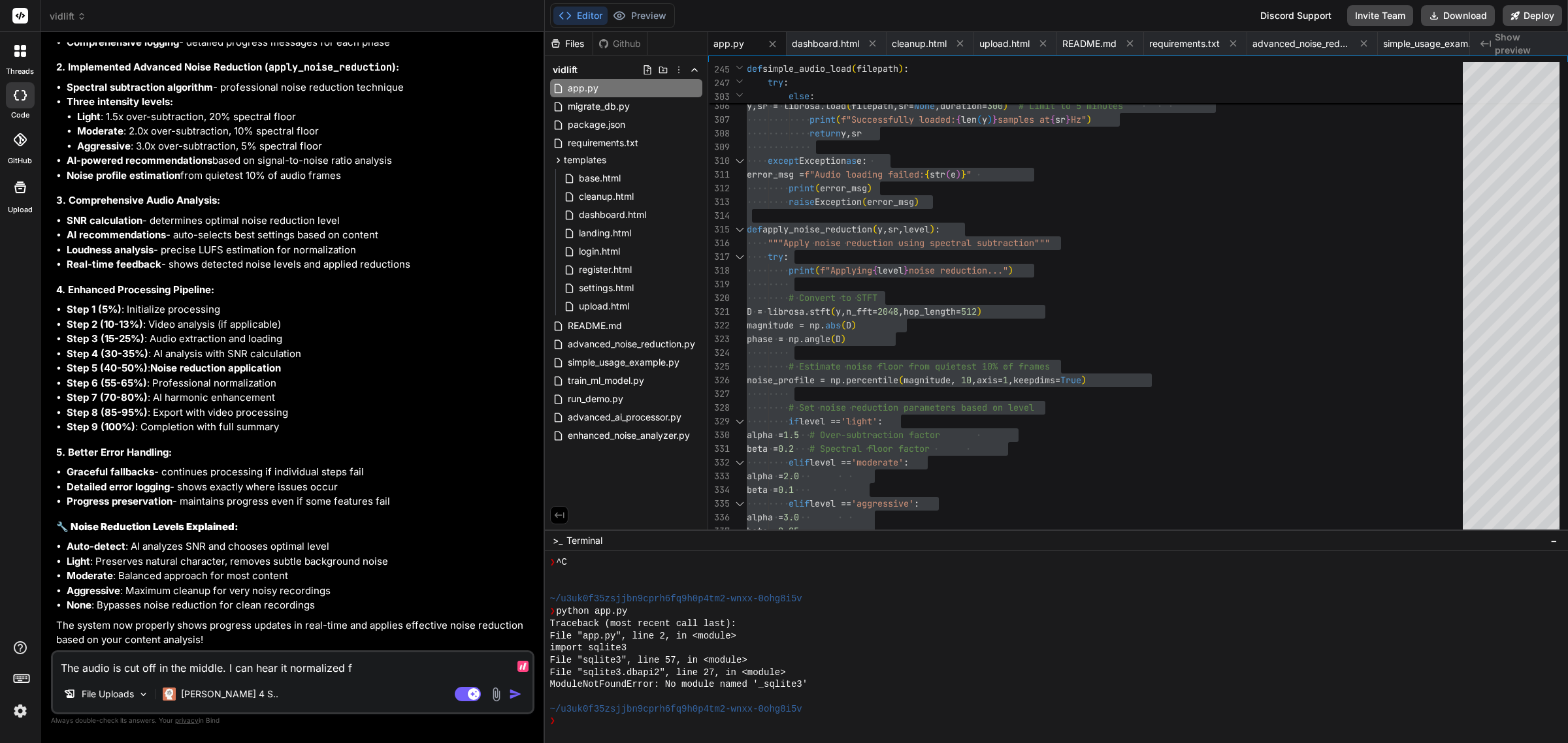
type textarea "x"
type textarea "The audio is cut off in the middle. I can hear it normalized fro"
type textarea "x"
type textarea "The audio is cut off in the middle. I can hear it normalized from"
type textarea "x"
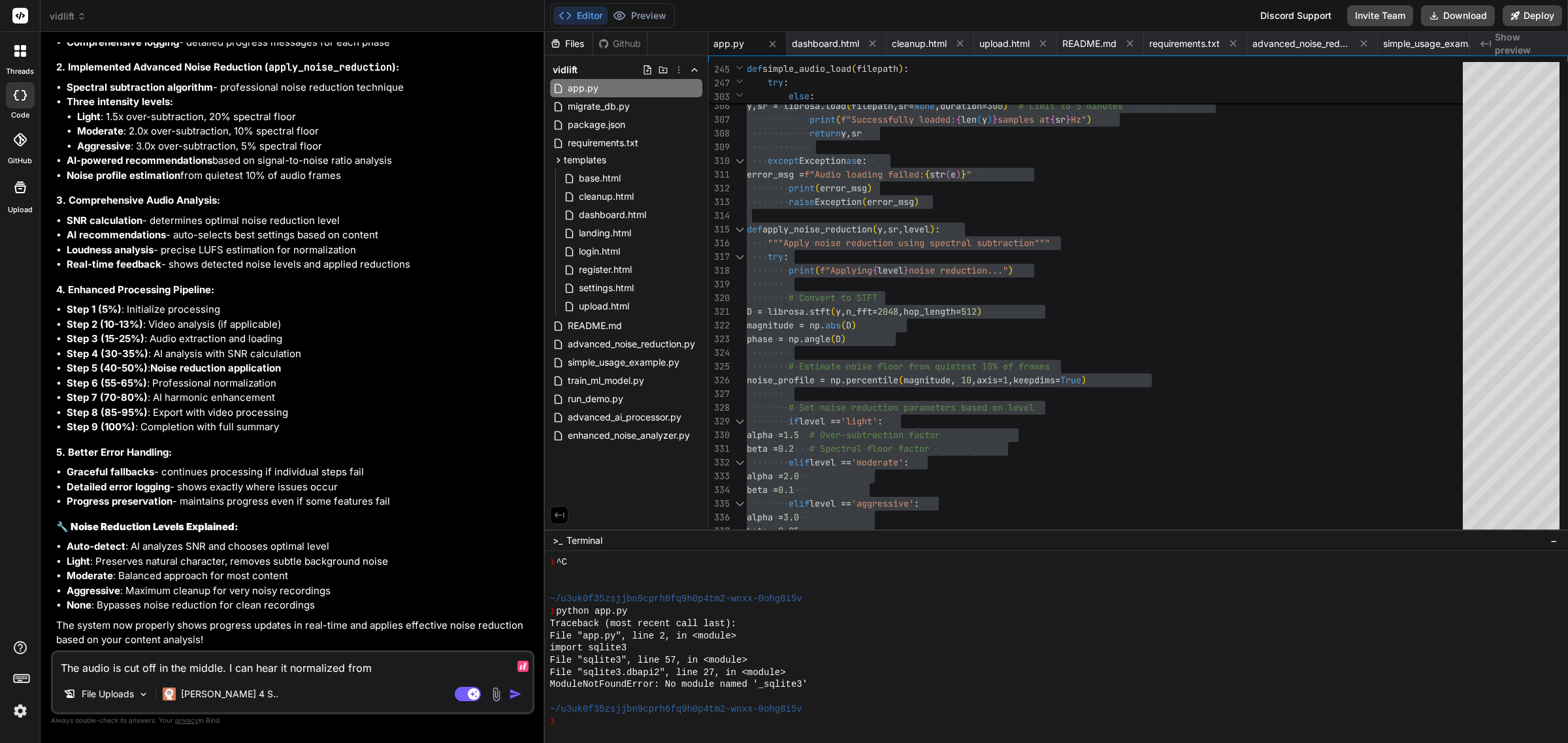
type textarea "The audio is cut off in the middle. I can hear it normalized from"
type textarea "x"
type textarea "The audio is cut off in the middle. I can hear it normalized from t"
type textarea "x"
type textarea "The audio is cut off in the middle. I can hear it normalized from th"
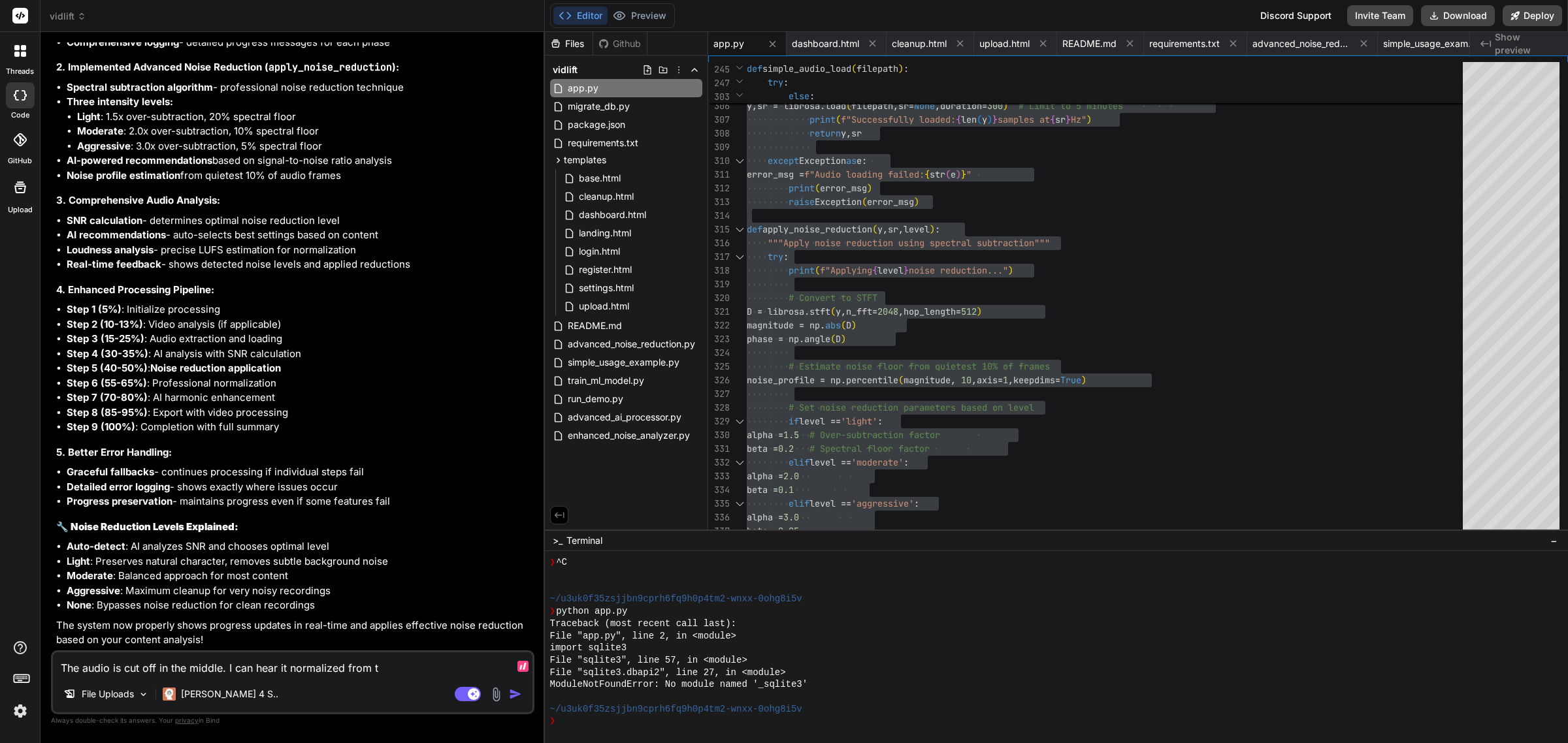
type textarea "x"
type textarea "The audio is cut off in the middle. I can hear it normalized from the"
type textarea "x"
type textarea "The audio is cut off in the middle. I can hear it normalized from the"
type textarea "x"
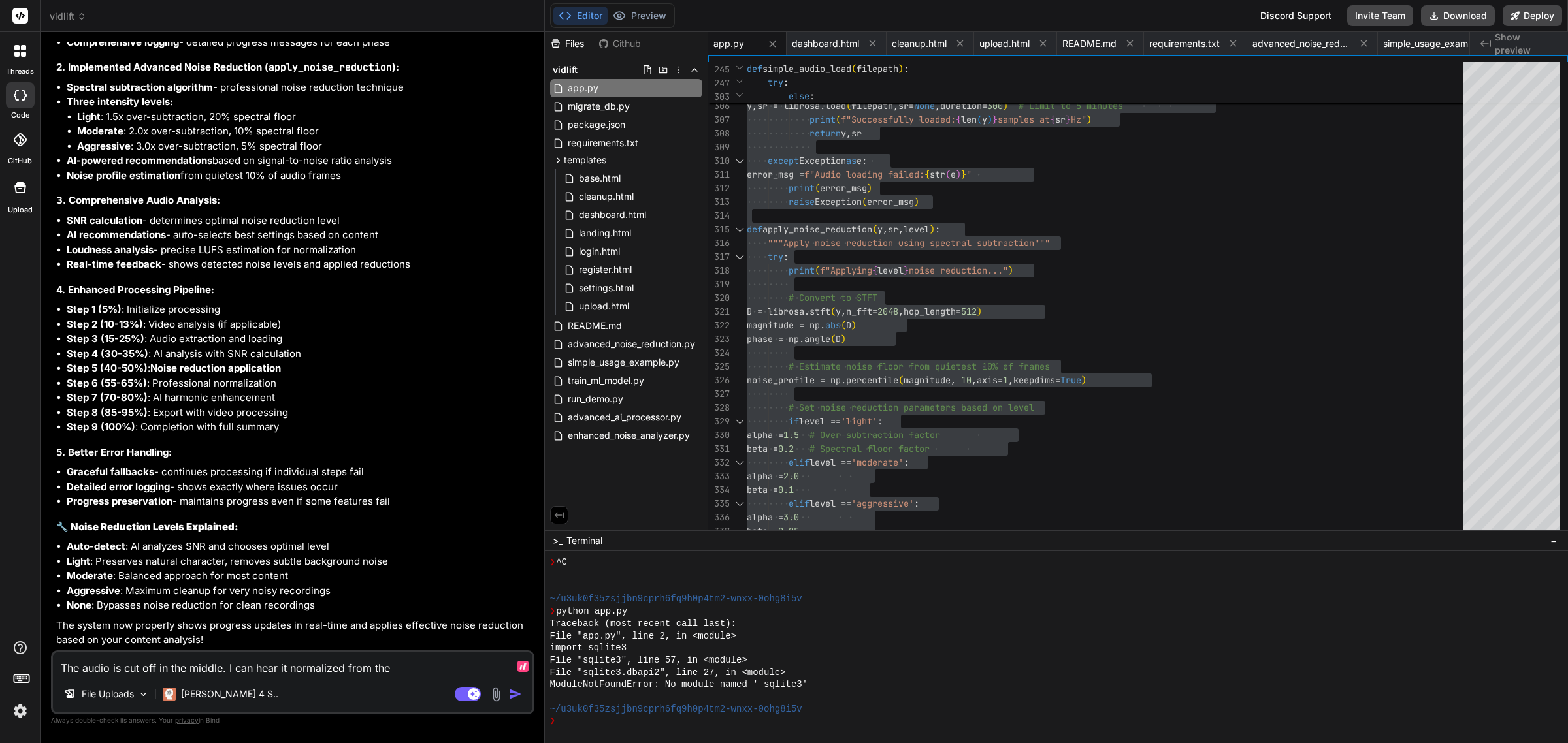
type textarea "The audio is cut off in the middle. I can hear it normalized from the b"
type textarea "x"
type textarea "The audio is cut off in the middle. I can hear it normalized from the be"
type textarea "x"
type textarea "The audio is cut off in the middle. I can hear it normalized from the beg"
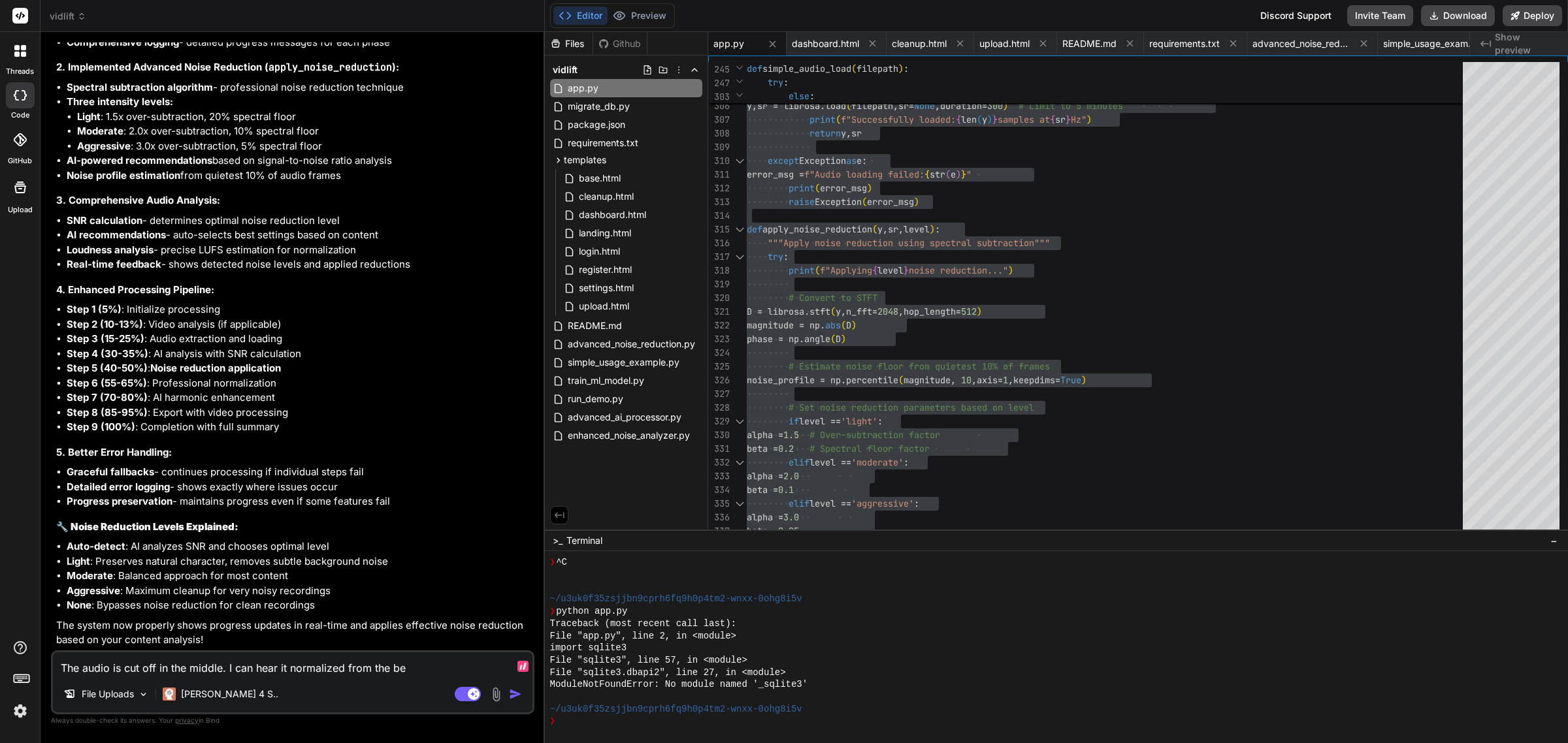
type textarea "x"
type textarea "The audio is cut off in the middle. I can hear it normalized from the begi"
type textarea "x"
type textarea "The audio is cut off in the middle. I can hear it normalized from the begin"
type textarea "x"
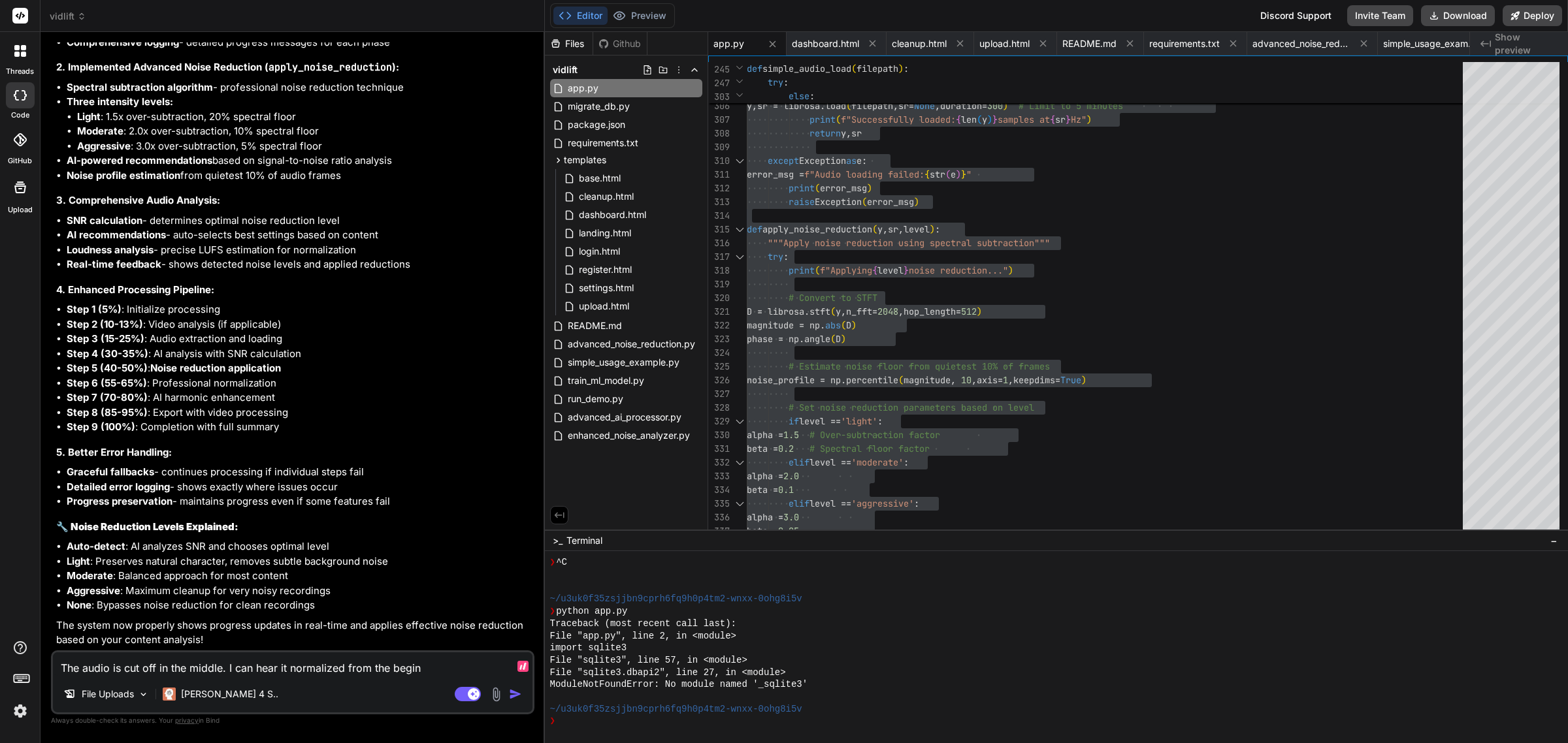
type textarea "The audio is cut off in the middle. I can hear it normalized from the beginn"
type textarea "x"
type textarea "The audio is cut off in the middle. I can hear it normalized from the beginni"
type textarea "x"
type textarea "The audio is cut off in the middle. I can hear it normalized from the beginnin"
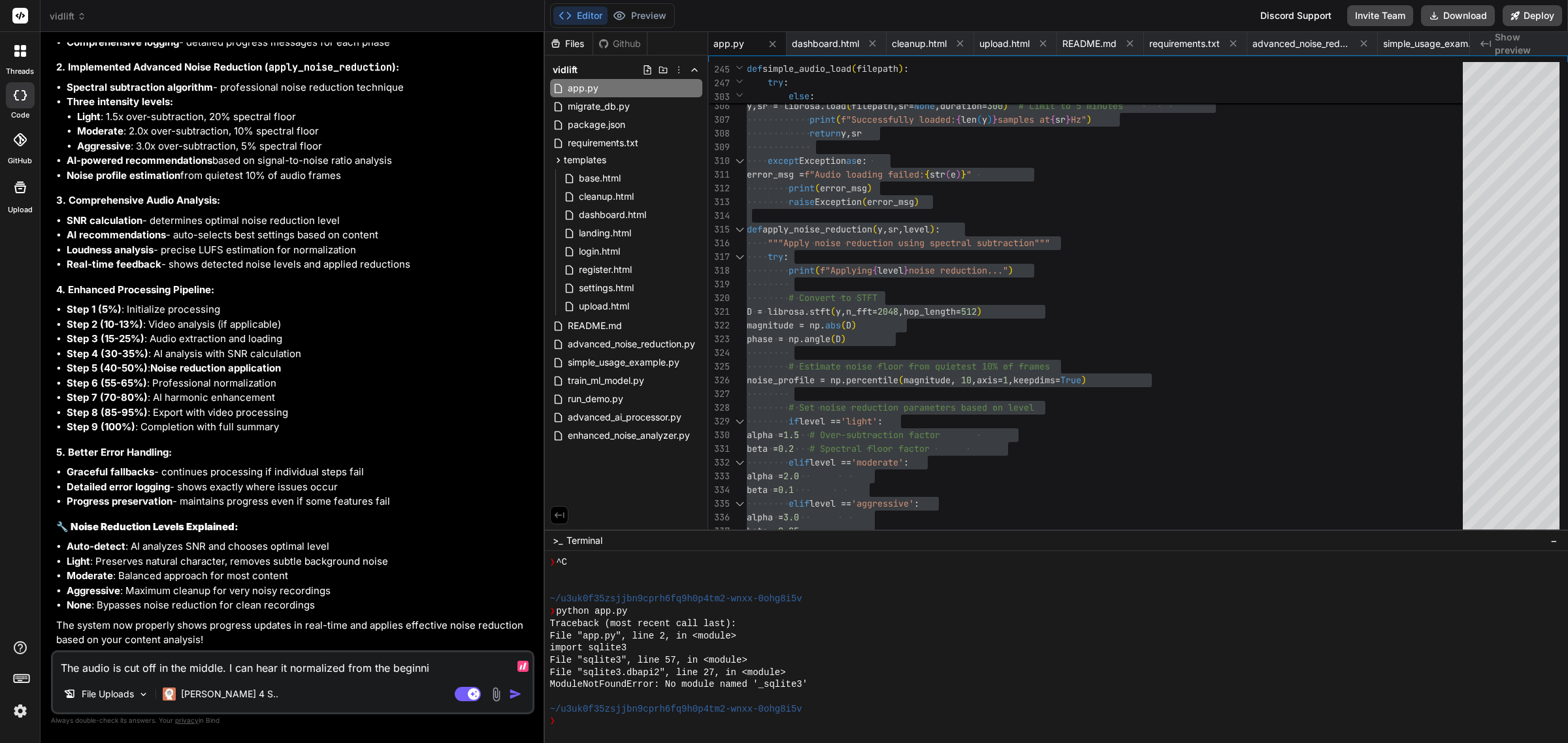
type textarea "x"
type textarea "The audio is cut off in the middle. I can hear it normalized from the beginning"
type textarea "x"
type textarea "The audio is cut off in the middle. I can hear it normalized from the beginning,"
type textarea "x"
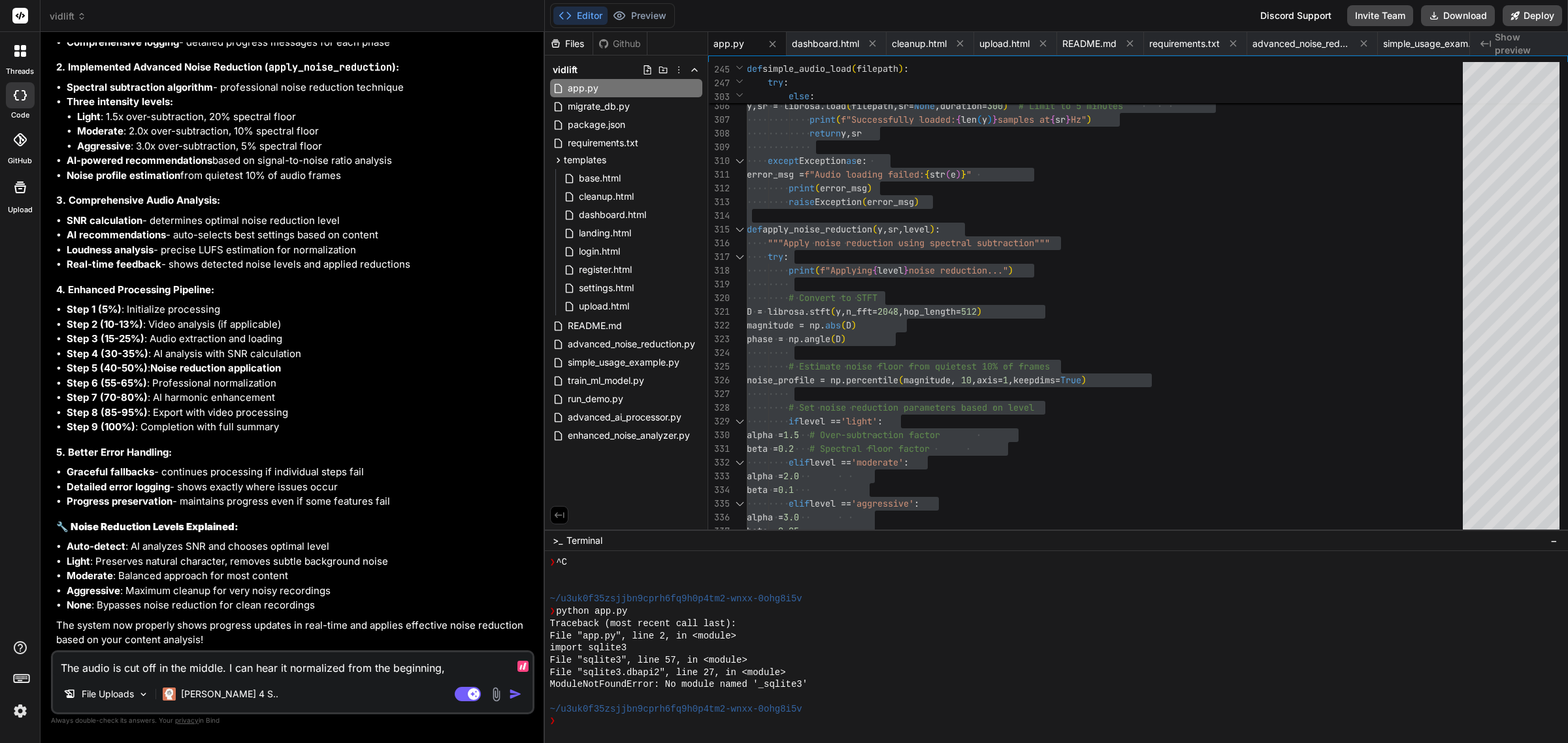
type textarea "The audio is cut off in the middle. I can hear it normalized from the beginning,"
type textarea "x"
type textarea "The audio is cut off in the middle. I can hear it normalized from the beginning…"
type textarea "x"
type textarea "The audio is cut off in the middle. I can hear it normalized from the beginning…"
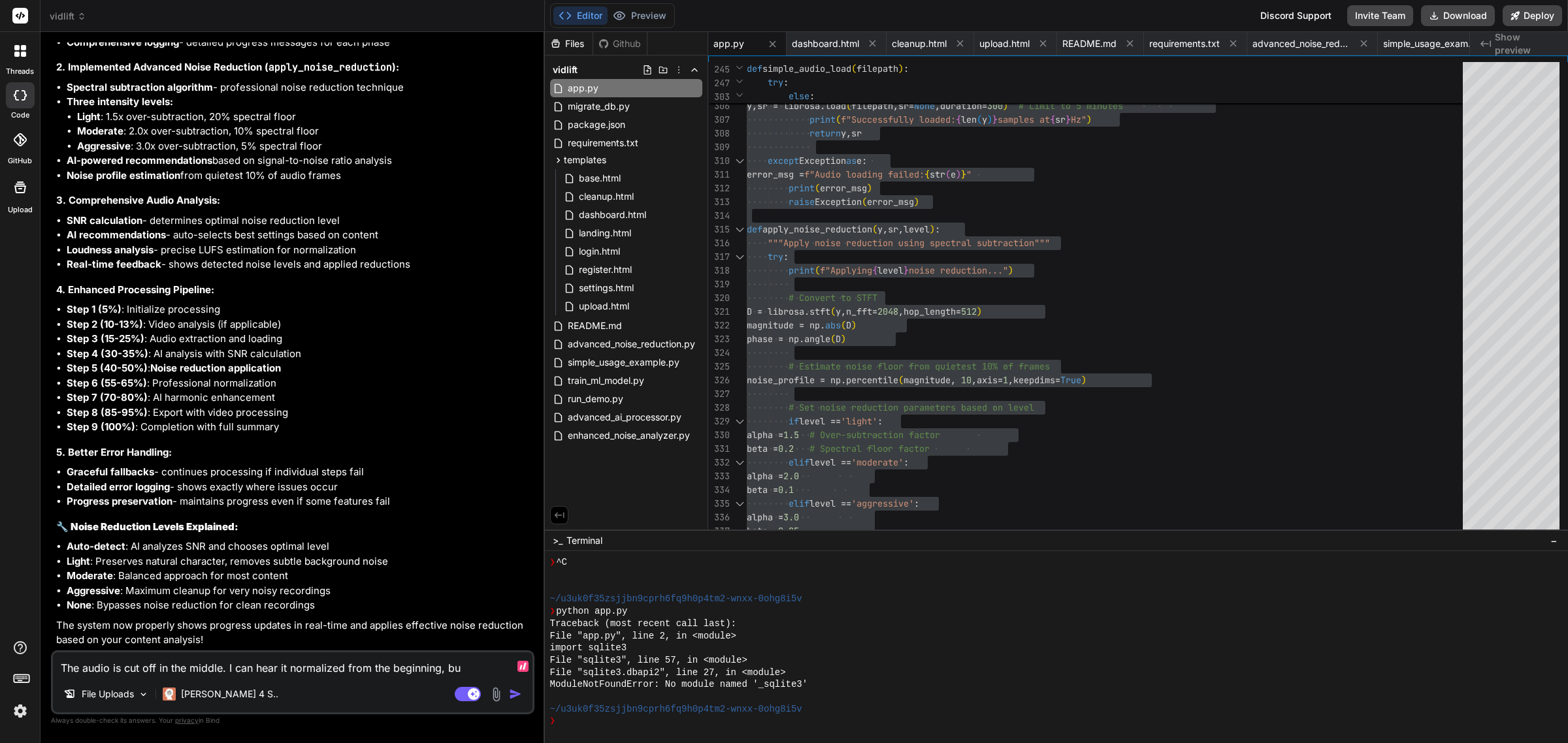
type textarea "x"
type textarea "The audio is cut off in the middle. I can hear it normalized from the beginning…"
type textarea "x"
type textarea "The audio is cut off in the middle. I can hear it normalized from the beginning…"
type textarea "x"
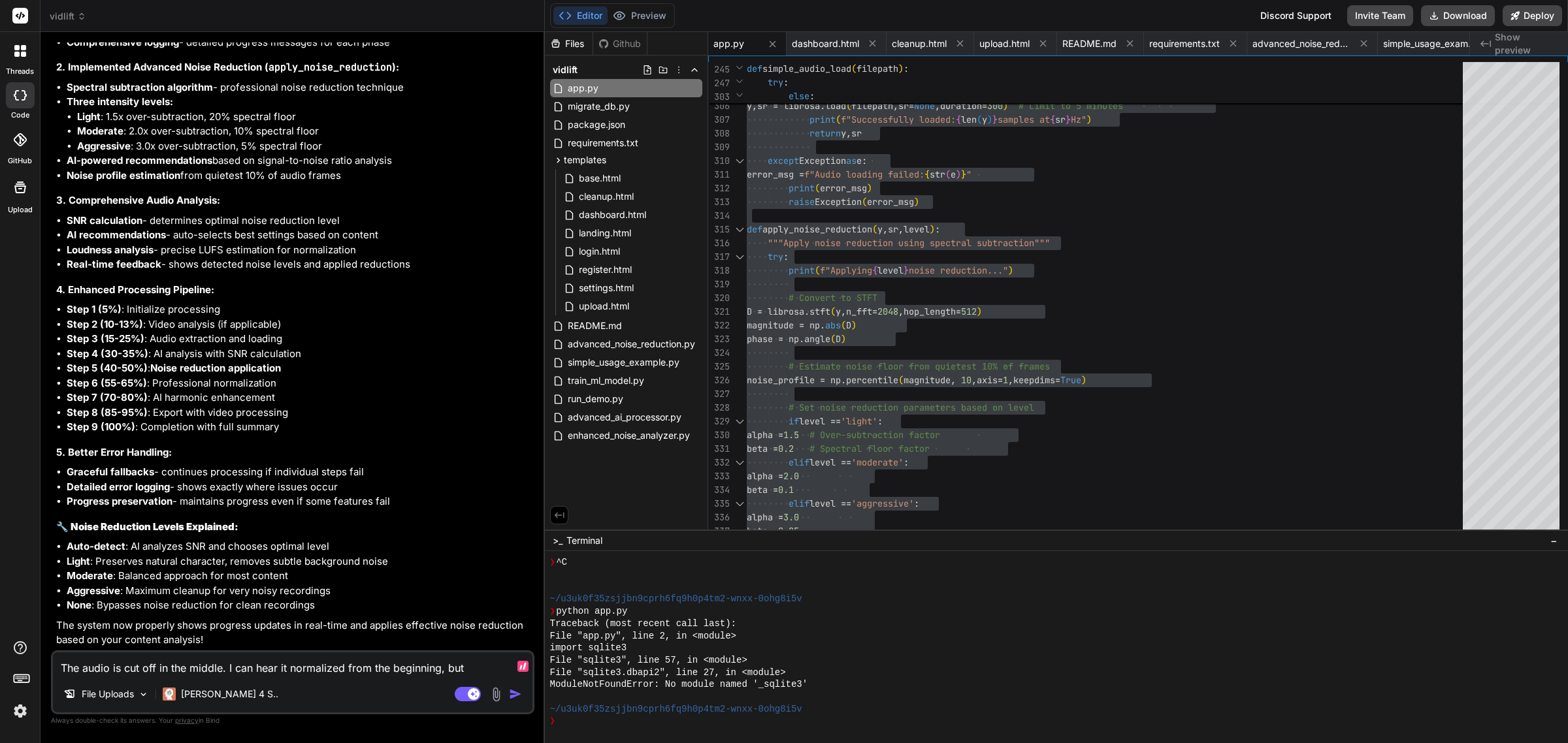
type textarea "The audio is cut off in the middle. I can hear it normalized from the beginning…"
type textarea "x"
type textarea "The audio is cut off in the middle. I can hear it normalized from the beginning…"
type textarea "x"
type textarea "The audio is cut off in the middle. I can hear it normalized from the beginning…"
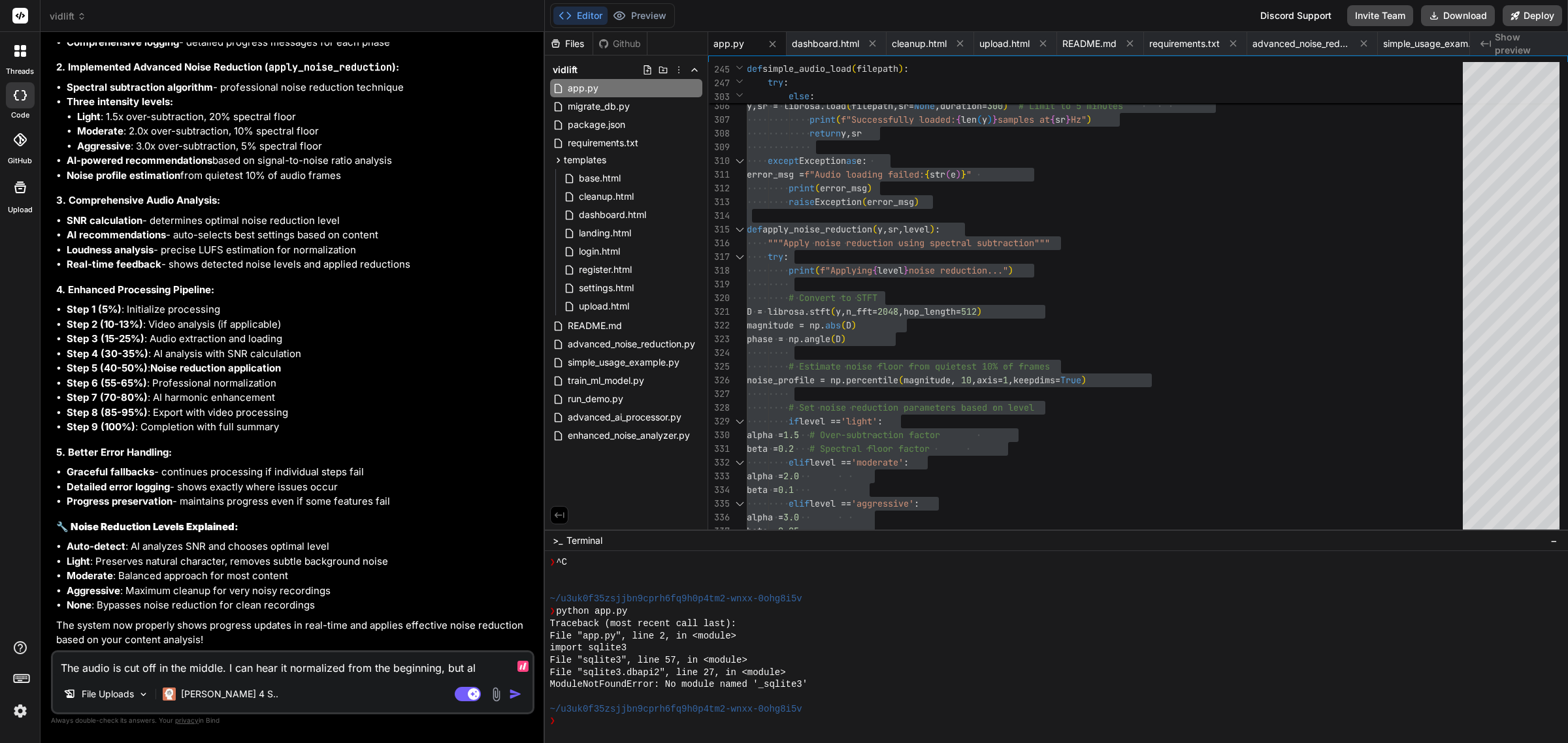
type textarea "x"
type textarea "The audio is cut off in the middle. I can hear it normalized from the beginning…"
type textarea "x"
type textarea "The audio is cut off in the middle. I can hear it normalized from the beginning…"
type textarea "x"
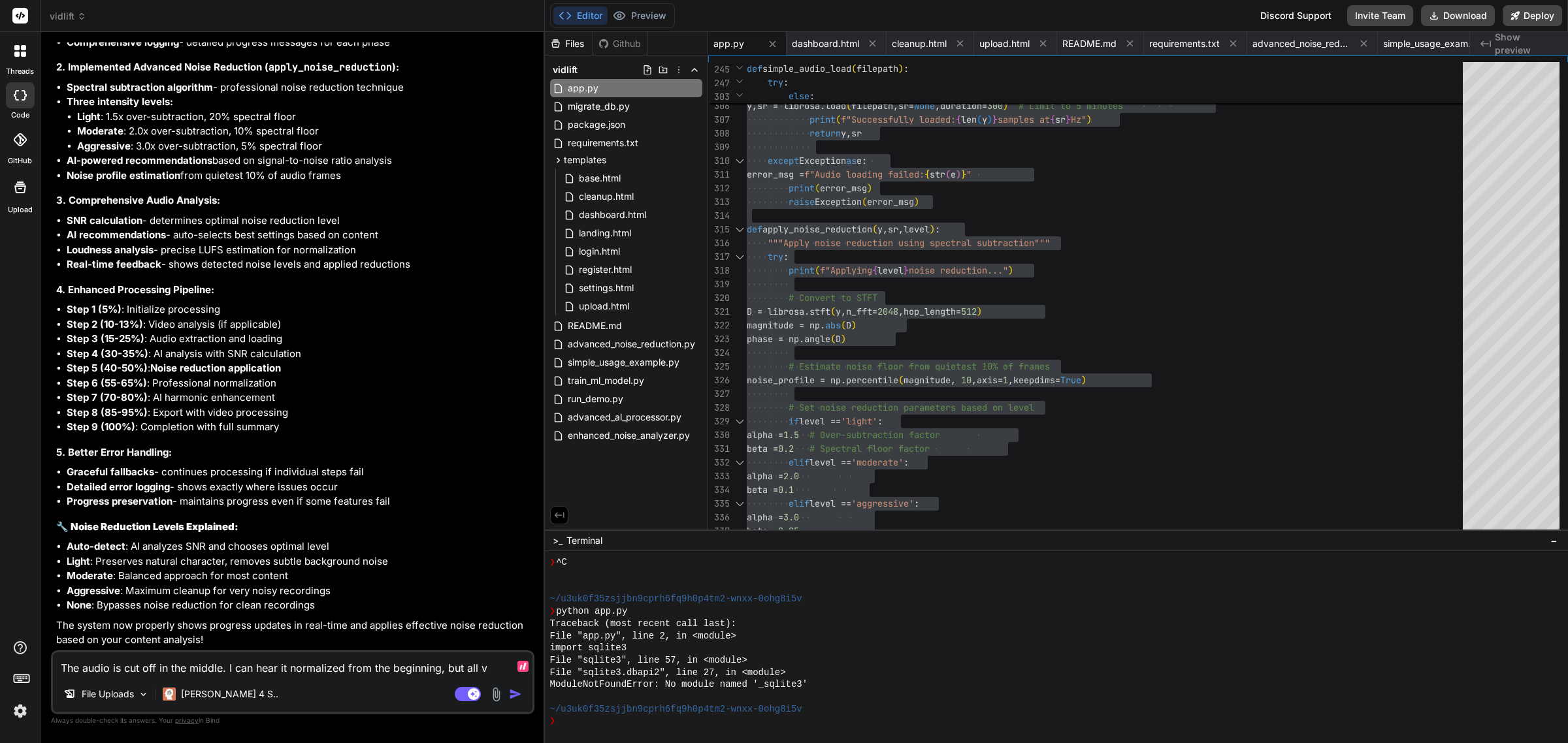
type textarea "The audio is cut off in the middle. I can hear it normalized from the beginning…"
type textarea "x"
type textarea "The audio is cut off in the middle. I can hear it normalized from the beginning…"
type textarea "x"
type textarea "The audio is cut off in the middle. I can hear it normalized from the beginning…"
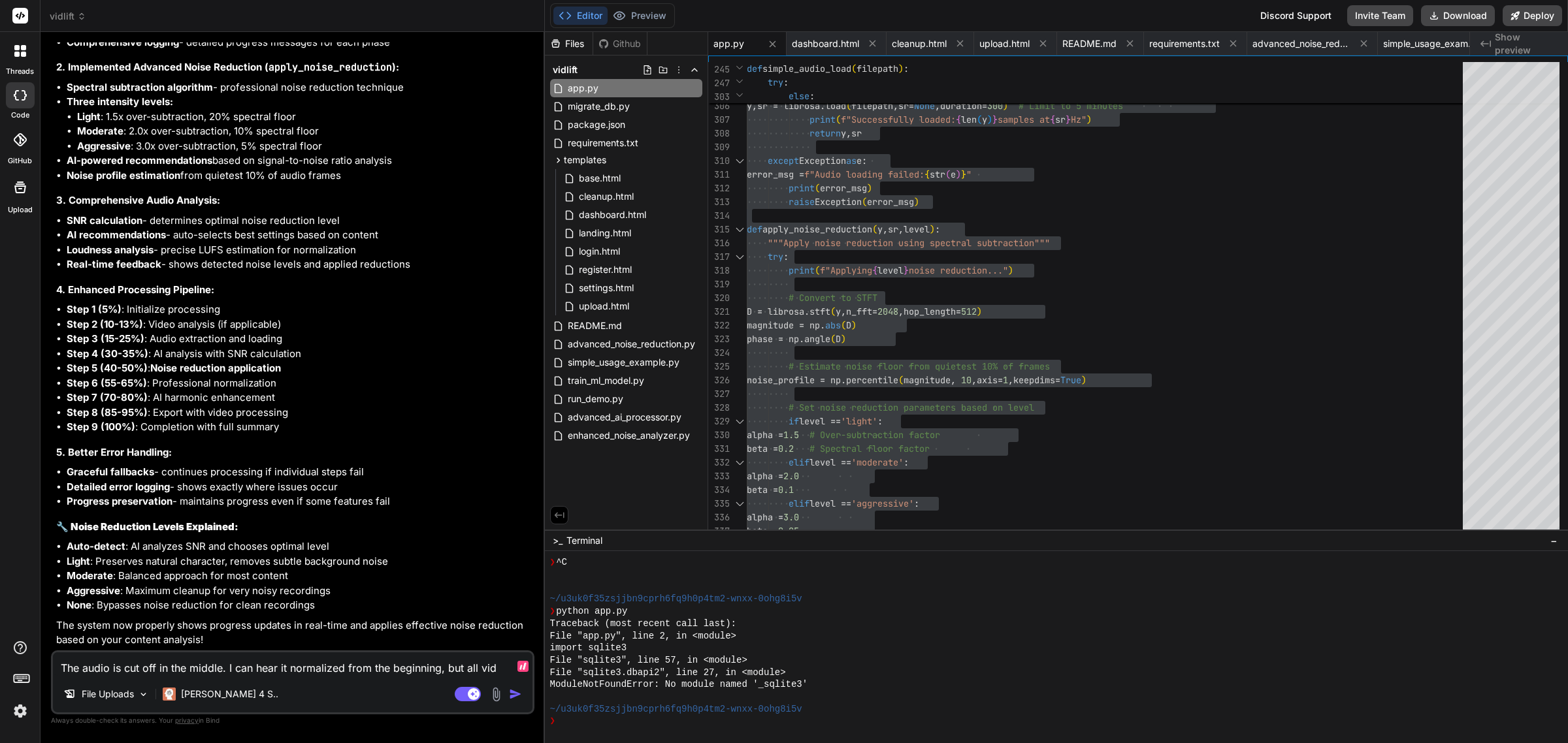
type textarea "x"
type textarea "The audio is cut off in the middle. I can hear it normalized from the beginning…"
type textarea "x"
type textarea "The audio is cut off in the middle. I can hear it normalized from the beginning…"
type textarea "x"
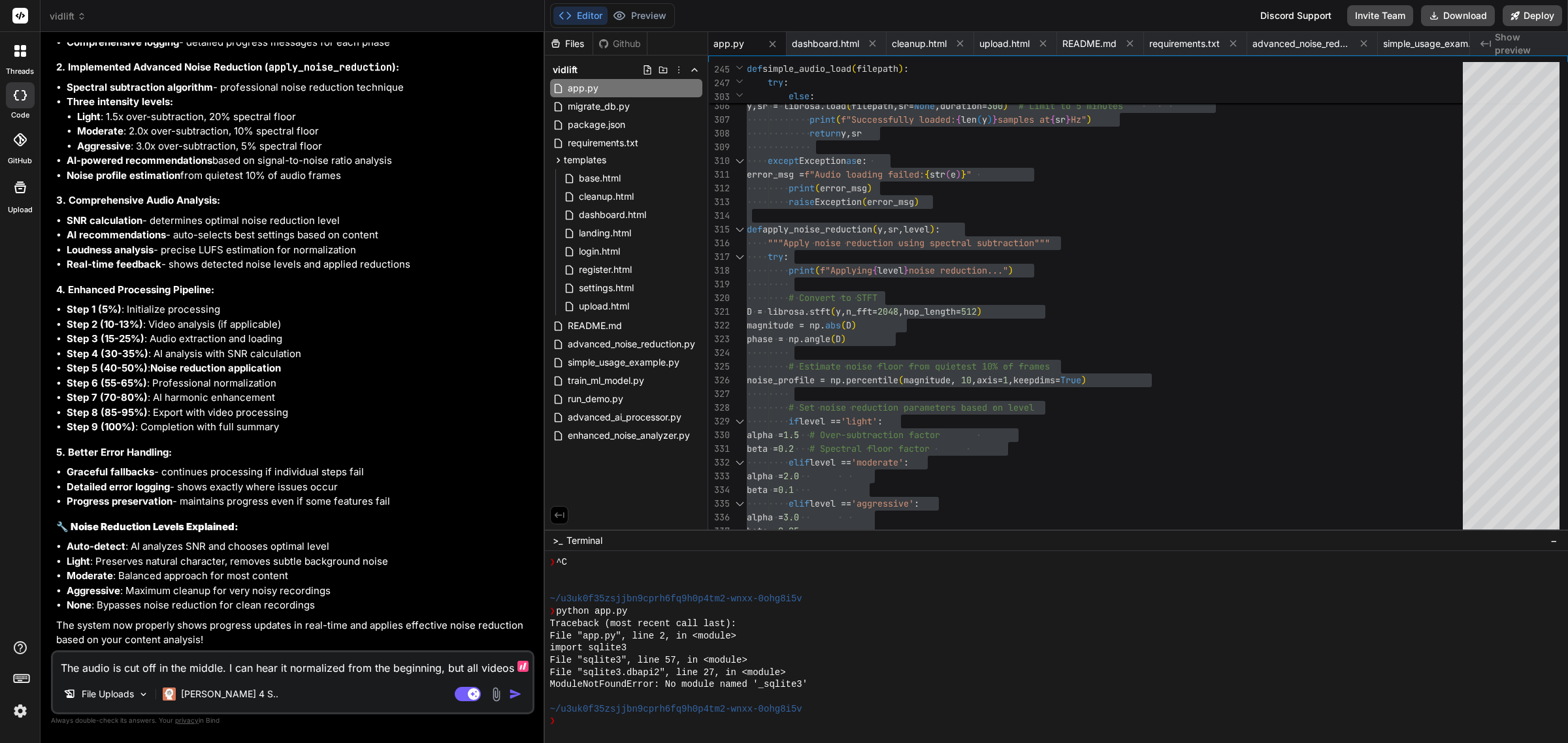
type textarea "The audio is cut off in the middle. I can hear it normalized from the beginning…"
type textarea "x"
type textarea "The audio is cut off in the middle. I can hear it normalized from the beginning…"
type textarea "x"
type textarea "The audio is cut off in the middle. I can hear it normalized from the beginning…"
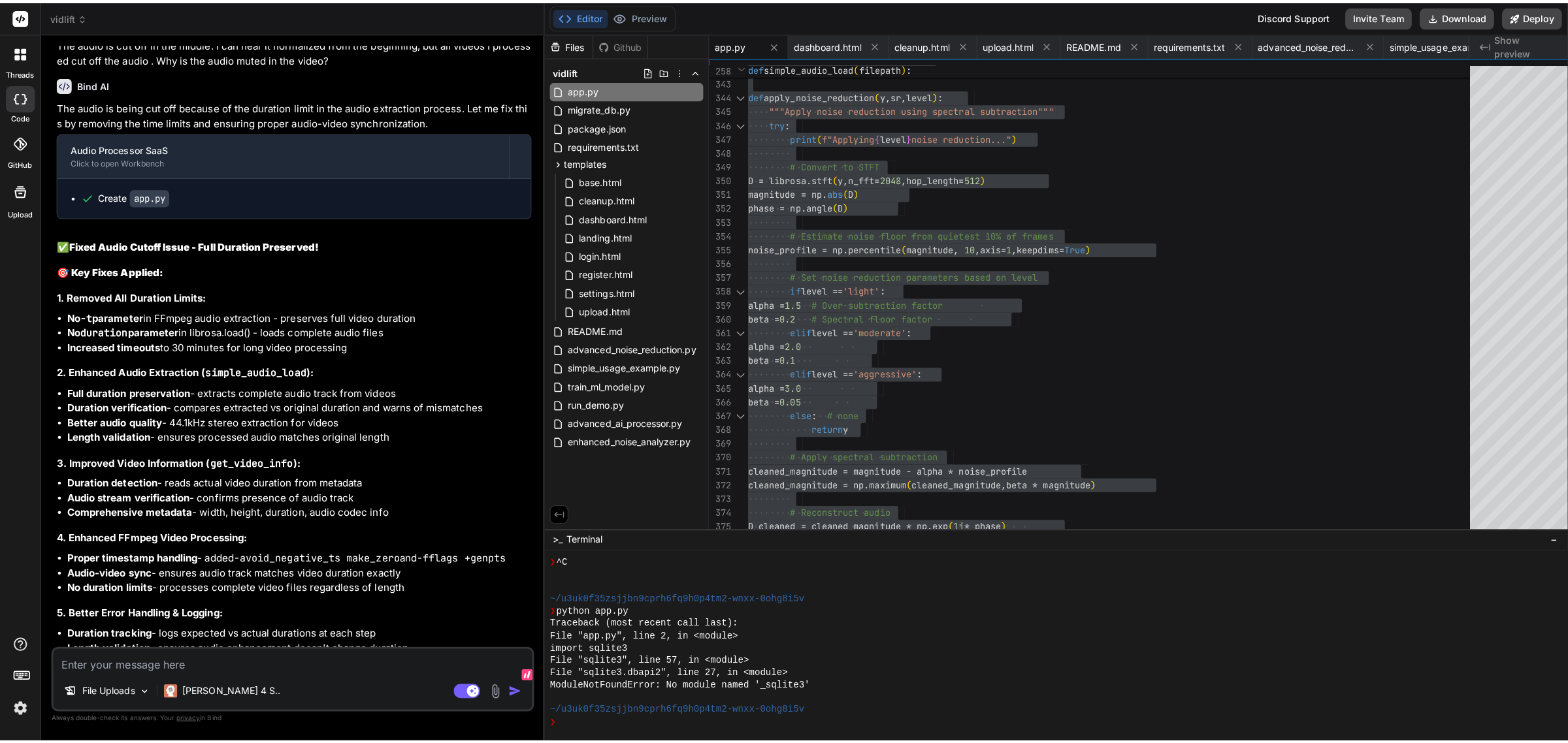
scroll to position [46249, 0]
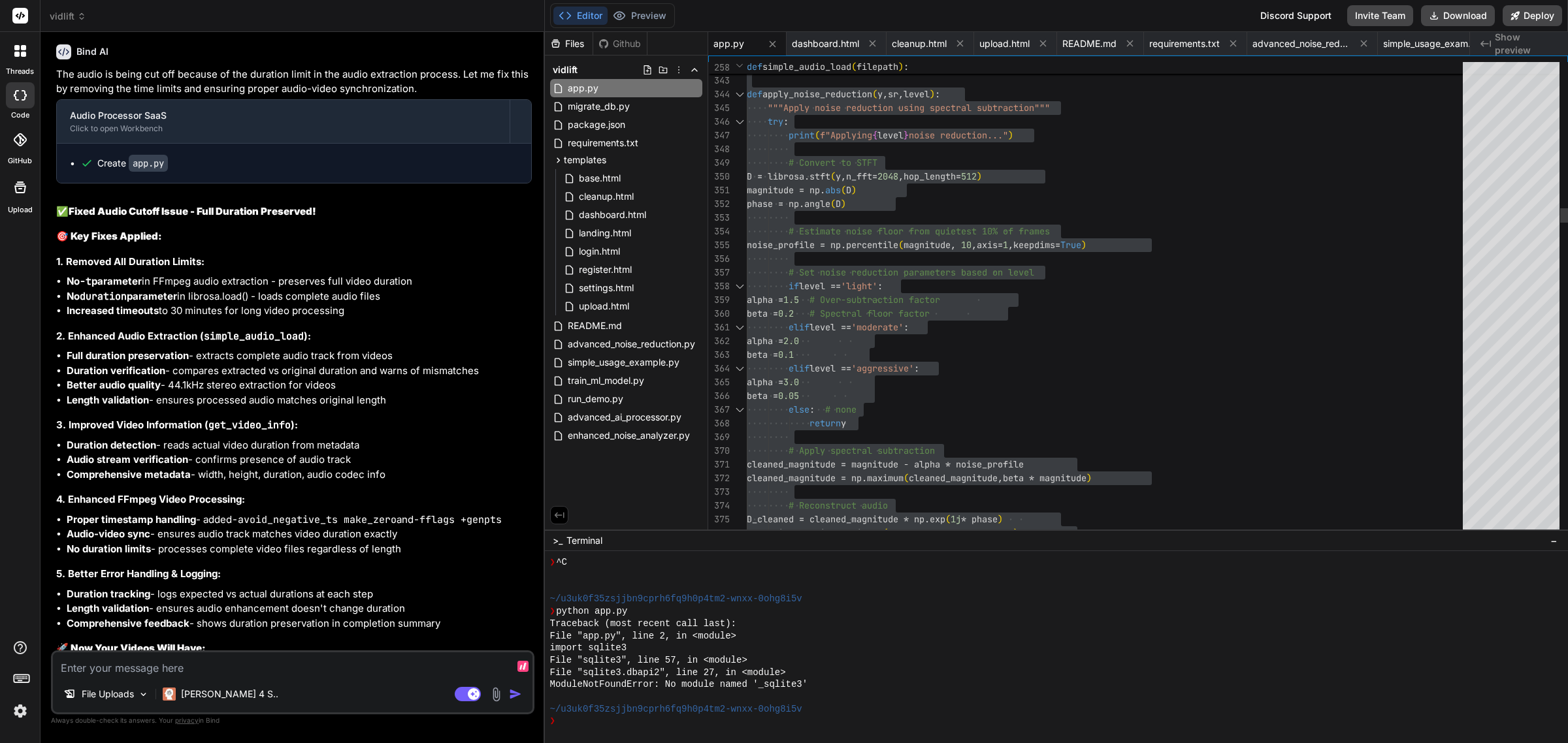
click at [258, 664] on textarea at bounding box center [293, 664] width 480 height 23
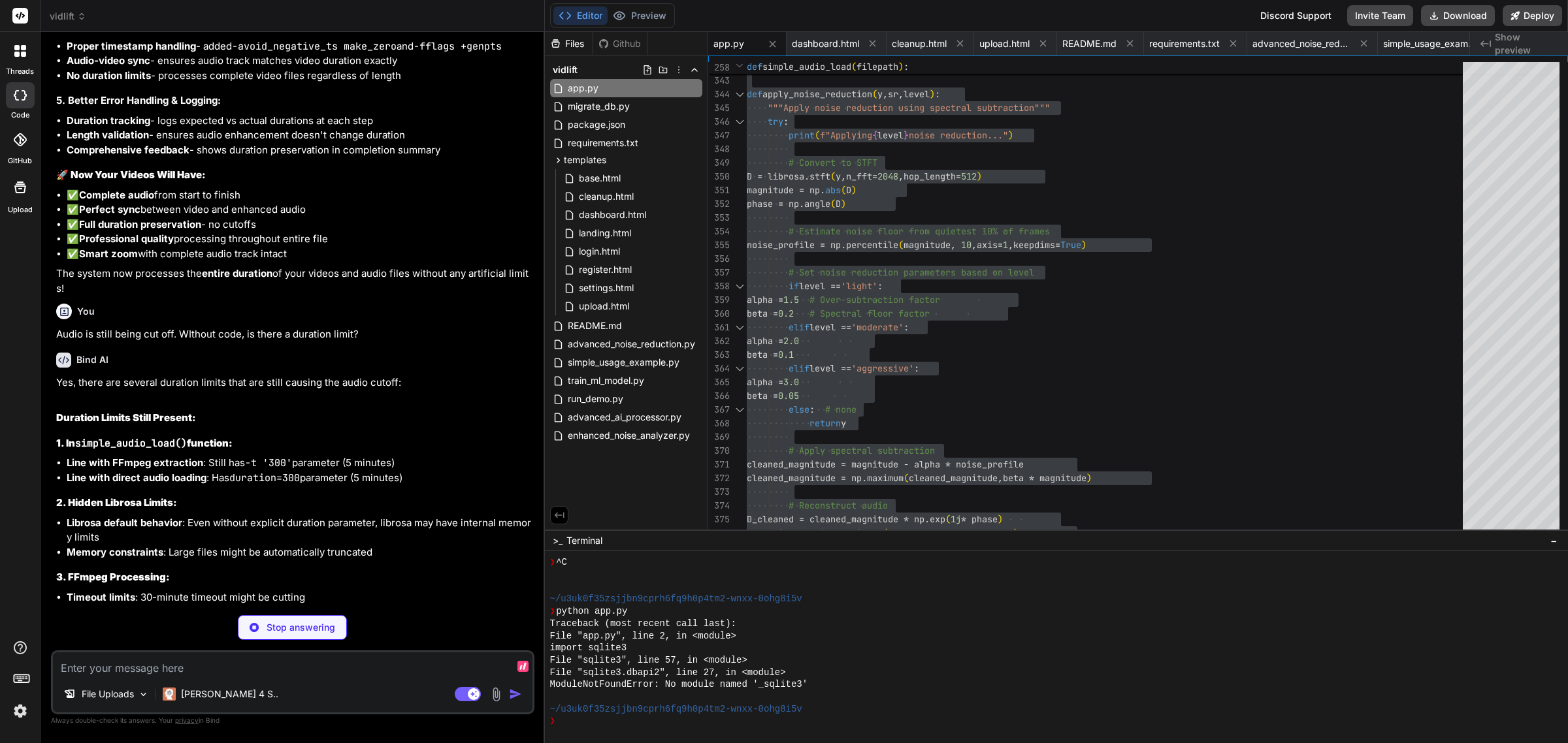
scroll to position [47144, 0]
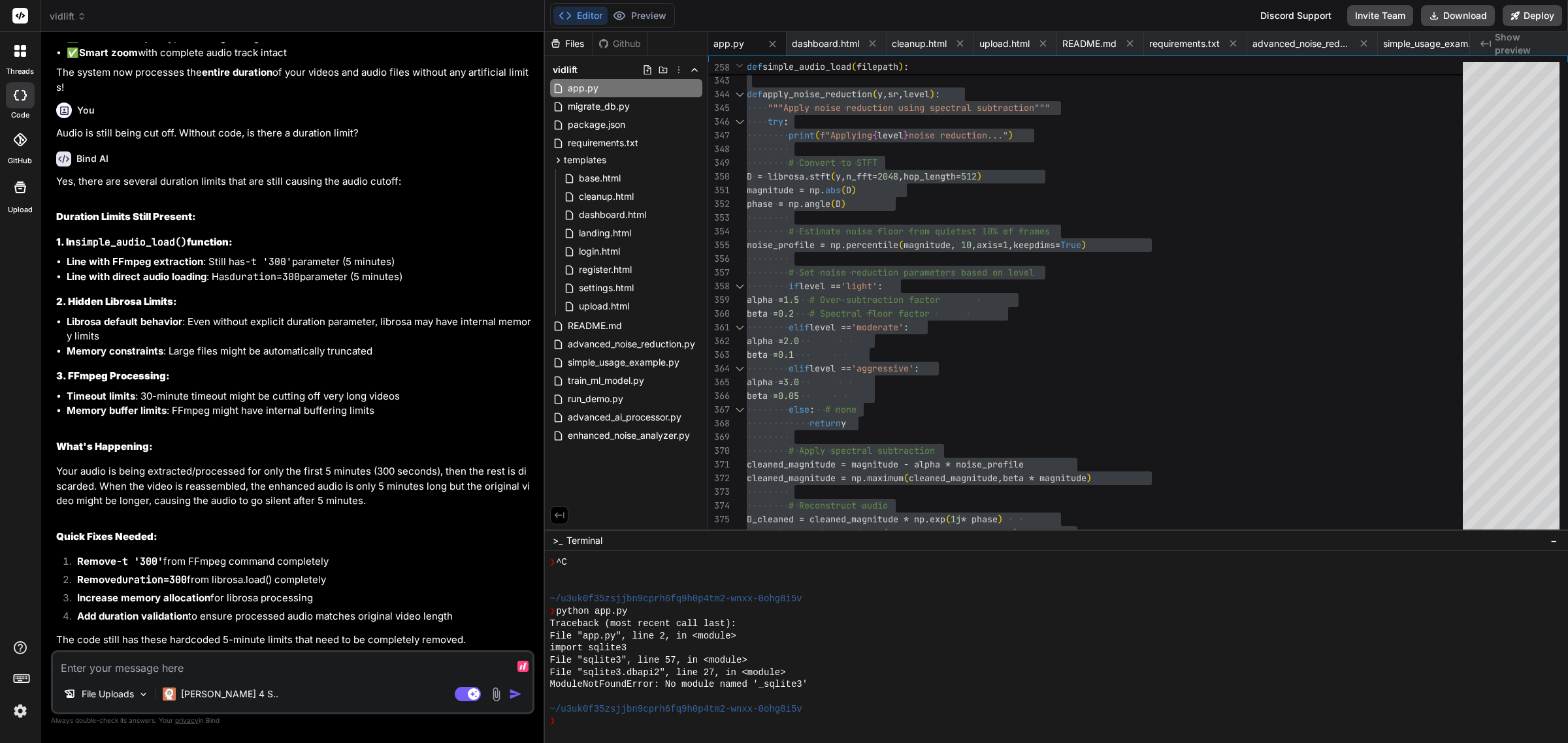
click at [267, 668] on textarea at bounding box center [293, 664] width 480 height 23
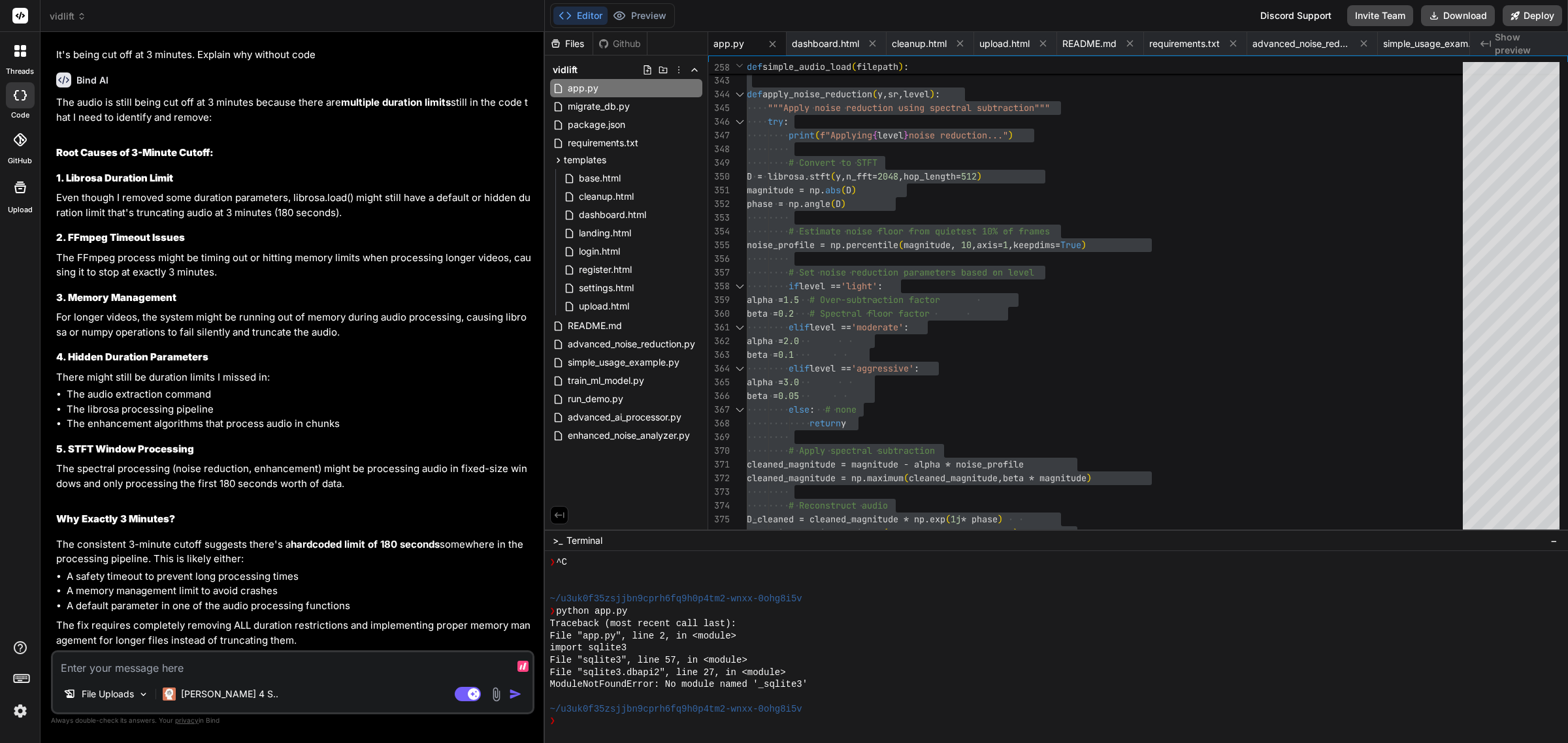
scroll to position [47877, 0]
click at [263, 666] on textarea at bounding box center [293, 664] width 480 height 23
paste textarea "Loremi dolorsita: 15263012_537162_Con_Adipis_Elitsedd_Eiusmo__Tempori_-_3798702…"
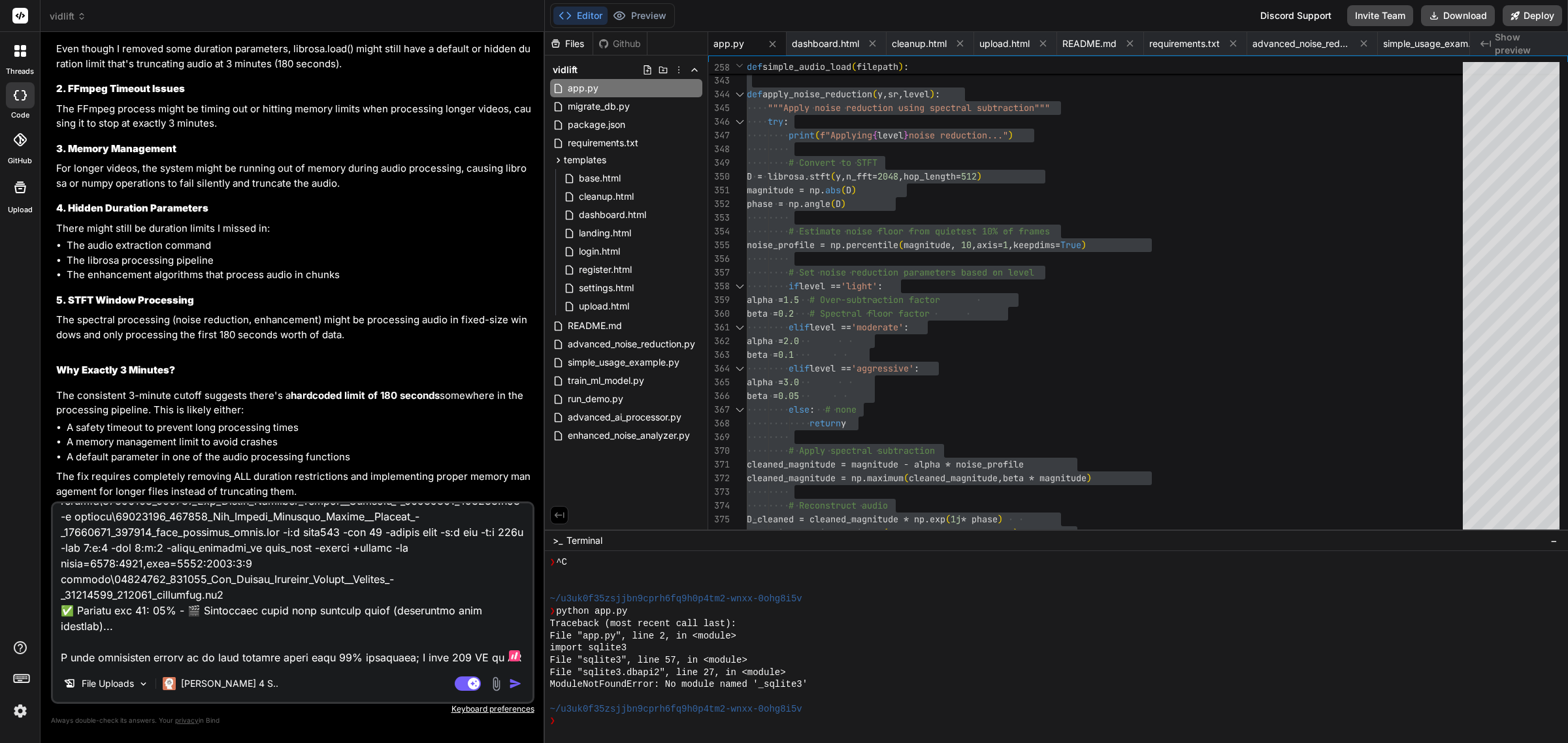
scroll to position [800, 0]
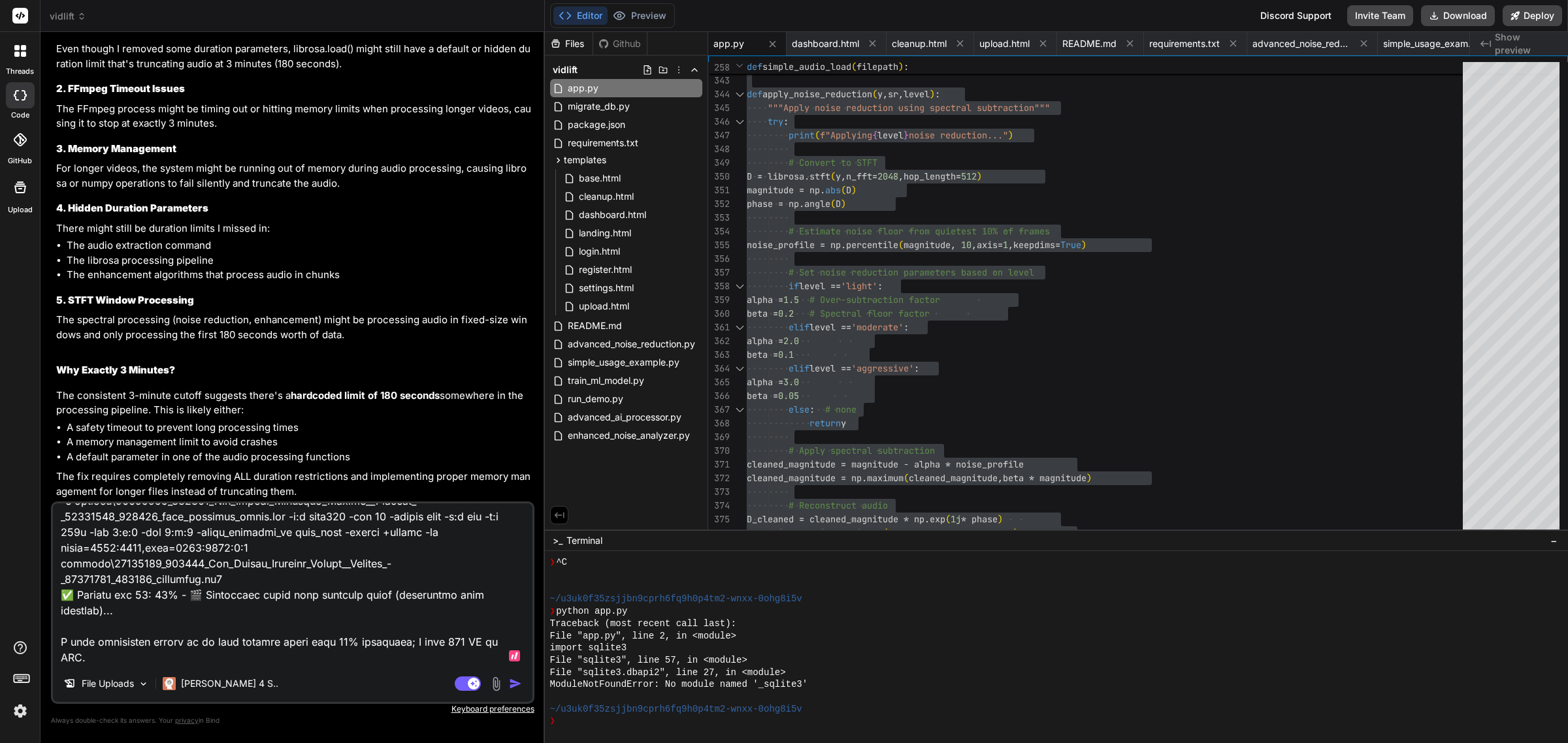
click at [366, 648] on textarea at bounding box center [293, 585] width 480 height 162
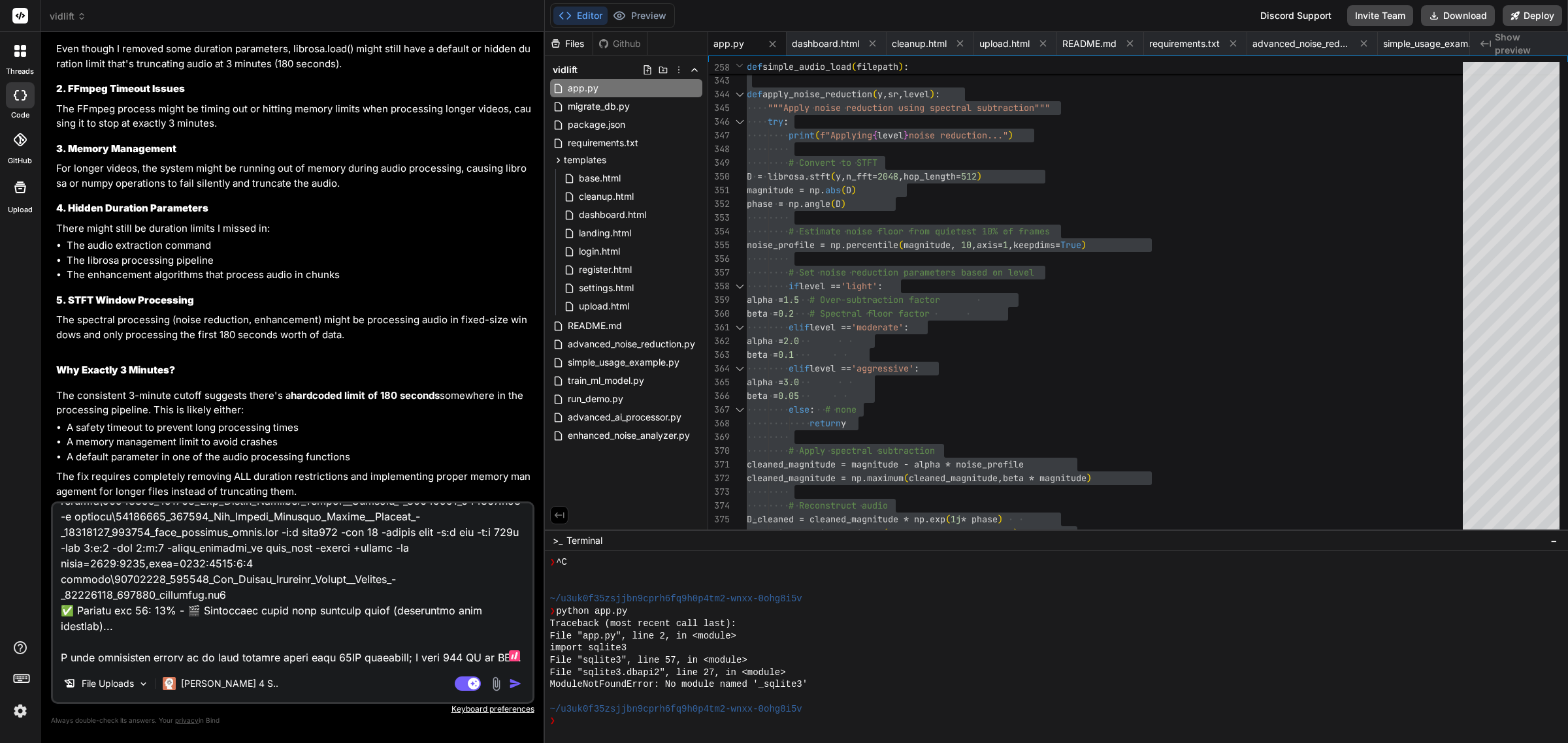
click at [306, 655] on textarea at bounding box center [293, 585] width 480 height 162
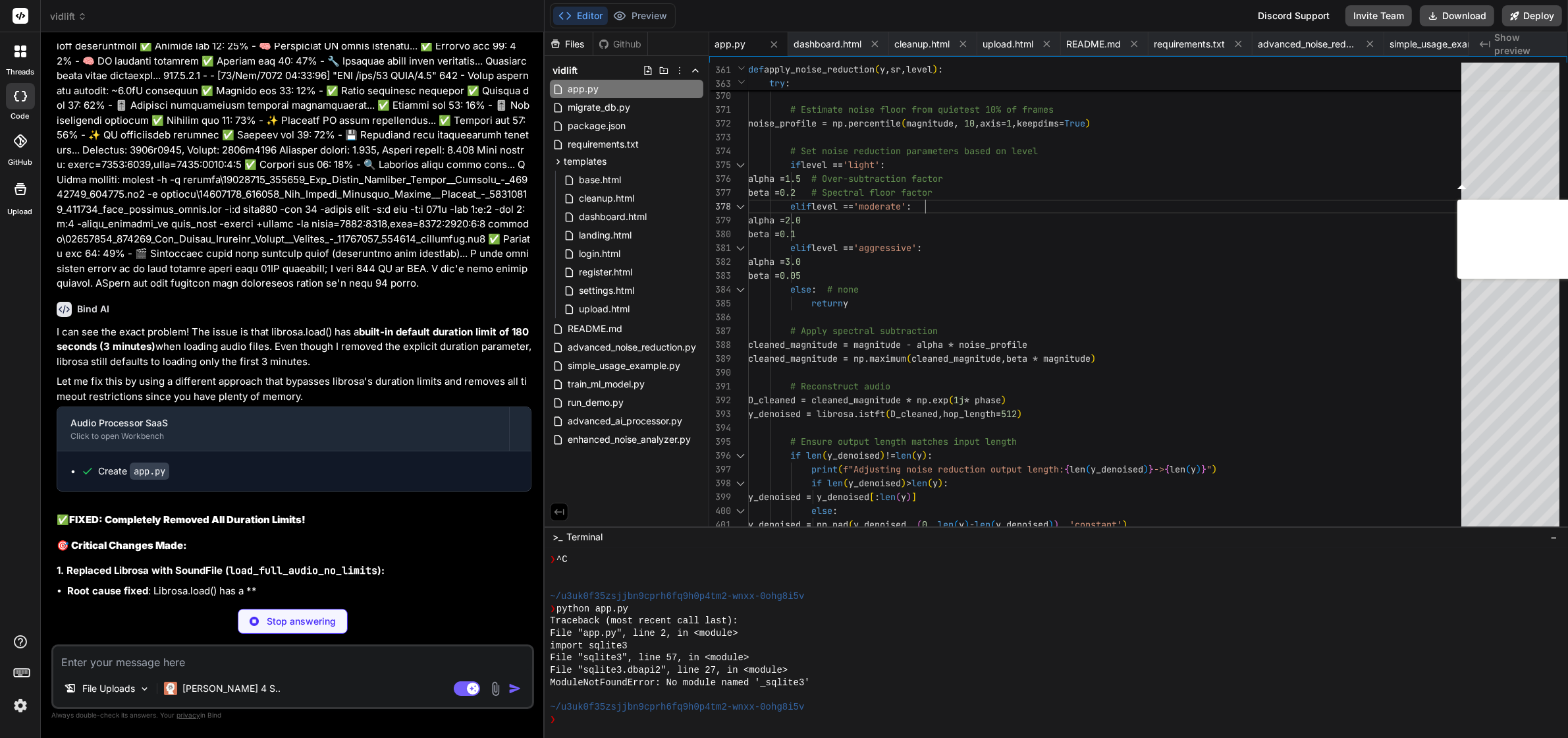
scroll to position [49267, 0]
